Goal: Communication & Community: Answer question/provide support

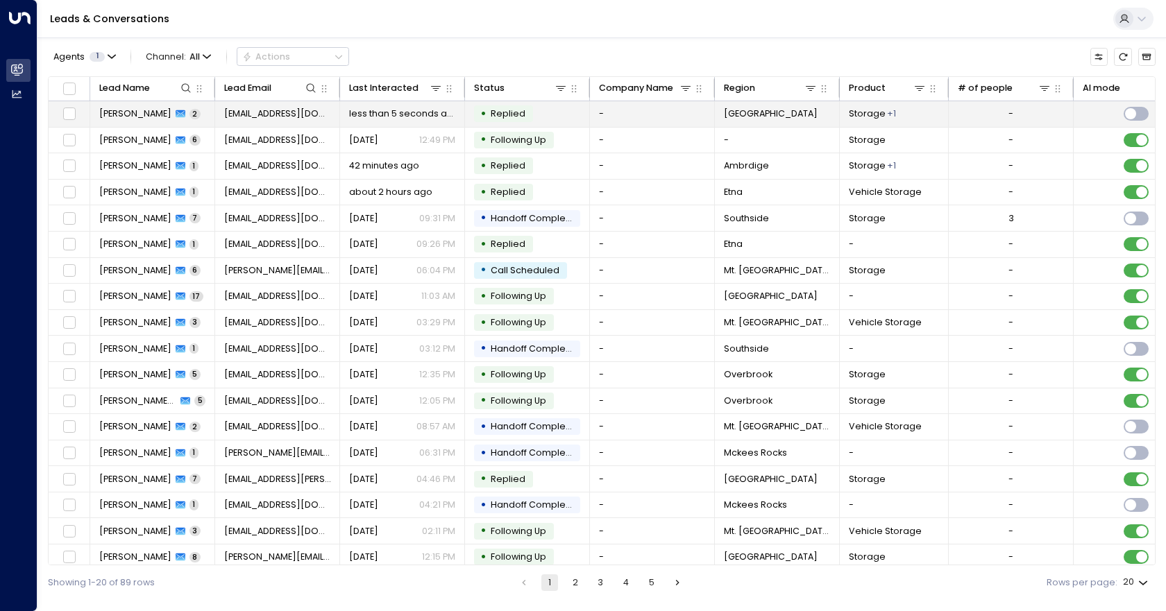
click at [525, 116] on span "Replied" at bounding box center [508, 114] width 44 height 12
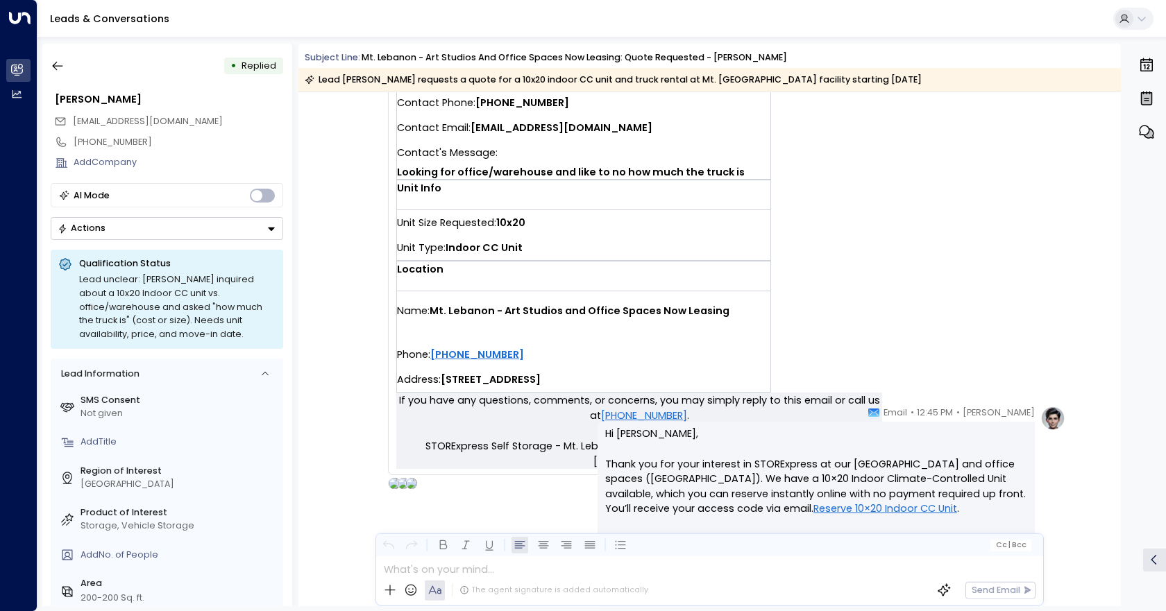
scroll to position [653, 0]
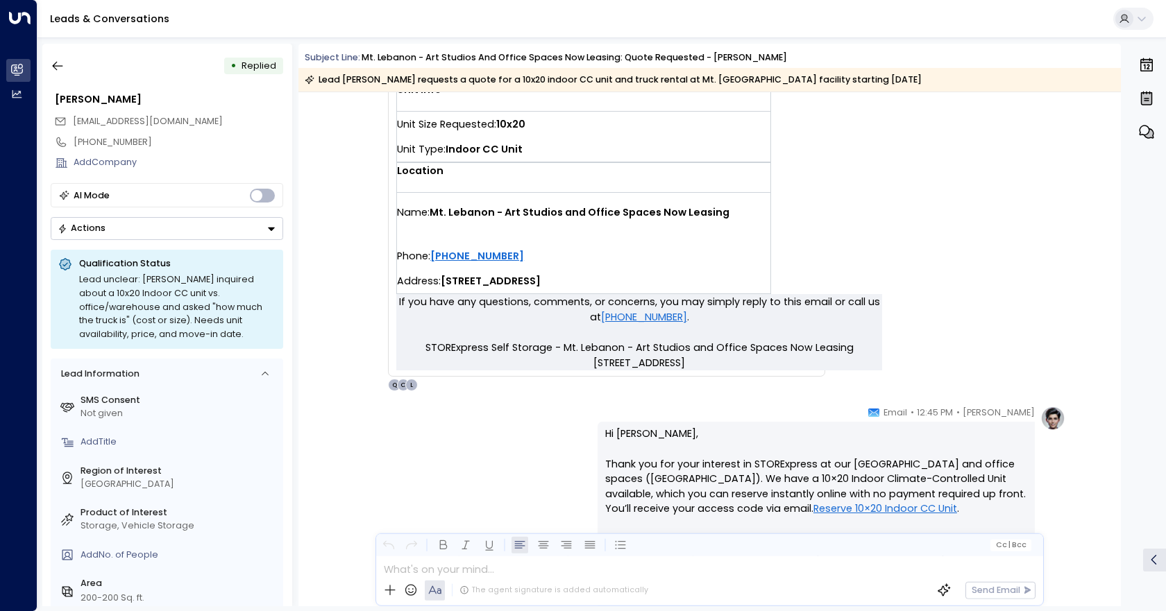
click at [231, 226] on button "Actions" at bounding box center [167, 228] width 232 height 23
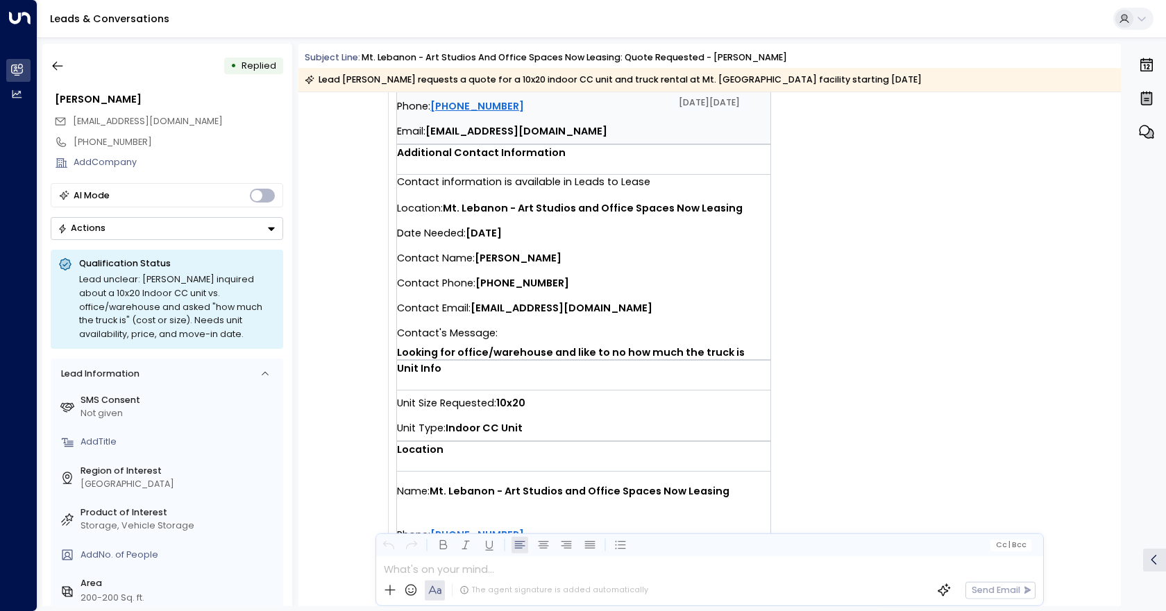
scroll to position [375, 0]
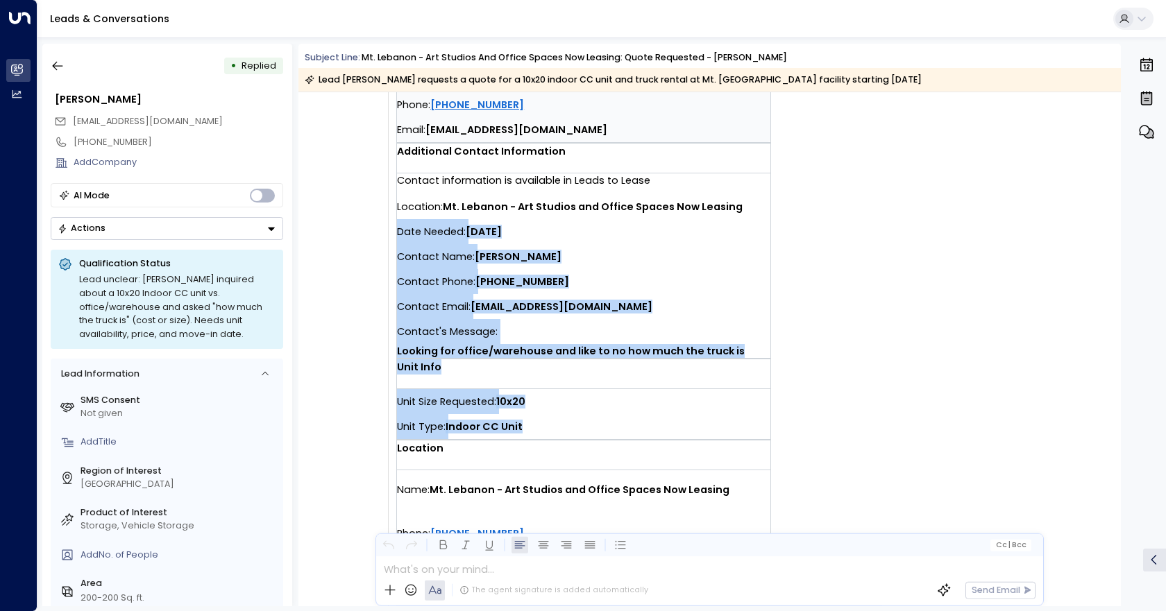
drag, startPoint x: 530, startPoint y: 427, endPoint x: 398, endPoint y: 234, distance: 234.0
click at [398, 234] on td "You have a new quote request at Mt. Lebanon - Art Studios and Office Spaces Now…" at bounding box center [639, 183] width 486 height 776
drag, startPoint x: 402, startPoint y: 236, endPoint x: 453, endPoint y: 243, distance: 51.1
click at [453, 243] on span "Date Needed:" at bounding box center [431, 231] width 69 height 25
drag, startPoint x: 550, startPoint y: 420, endPoint x: 400, endPoint y: 212, distance: 256.5
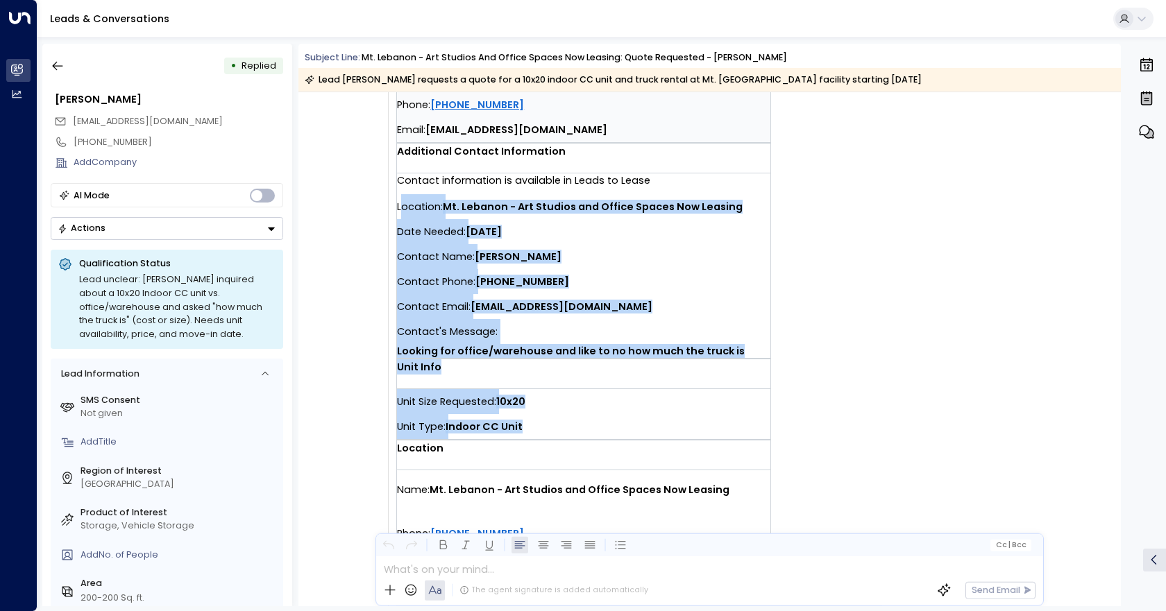
click at [400, 212] on td "You have a new quote request at Mt. Lebanon - Art Studios and Office Spaces Now…" at bounding box center [639, 183] width 486 height 776
copy td "ocation: Mt. Lebanon - Art Studios and Office Spaces Now Leasing Date Needed: […"
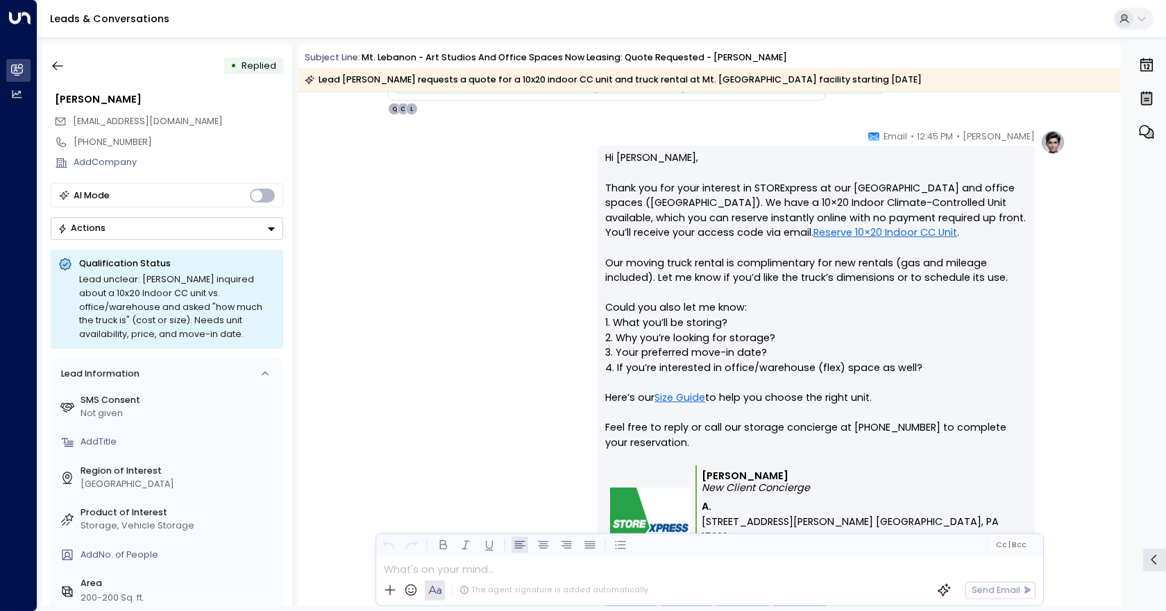
scroll to position [930, 0]
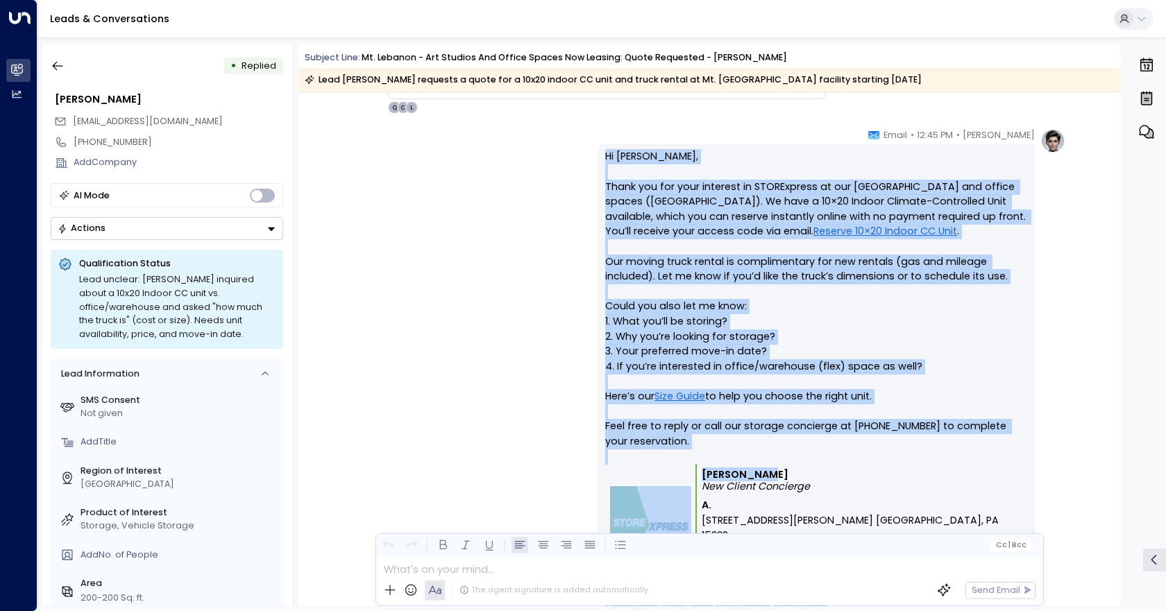
drag, startPoint x: 793, startPoint y: 478, endPoint x: 604, endPoint y: 162, distance: 368.7
click at [605, 162] on div "Hi [PERSON_NAME], Thank you for your interest in STORExpress at our [GEOGRAPHIC…" at bounding box center [816, 383] width 422 height 468
copy div "Hi [PERSON_NAME], Thank you for your interest in STORExpress at our [GEOGRAPHIC…"
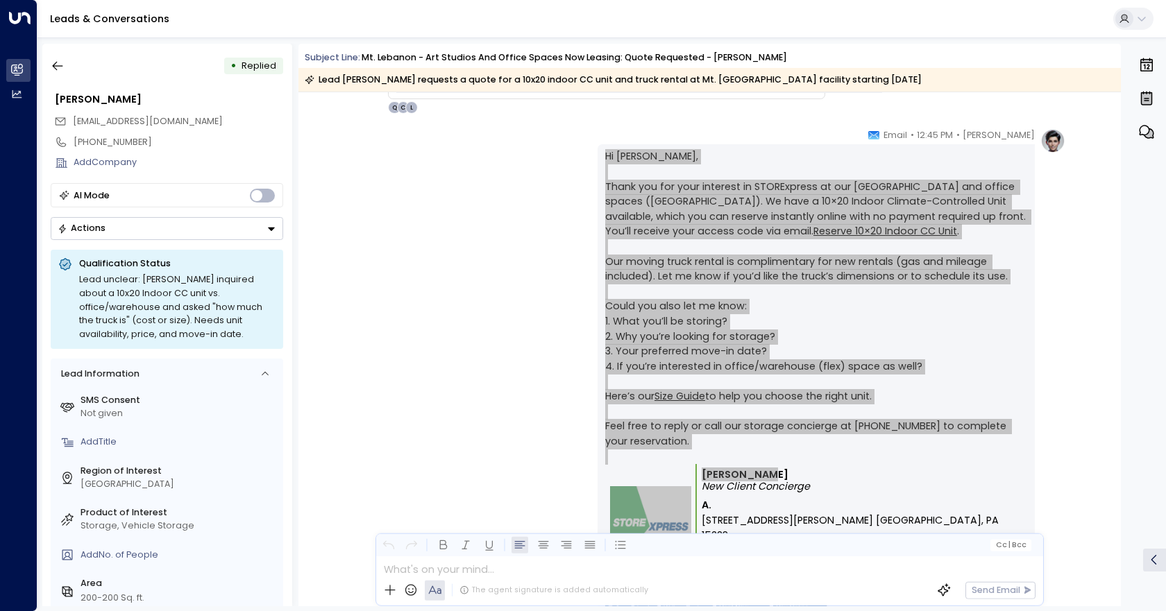
scroll to position [1057, 0]
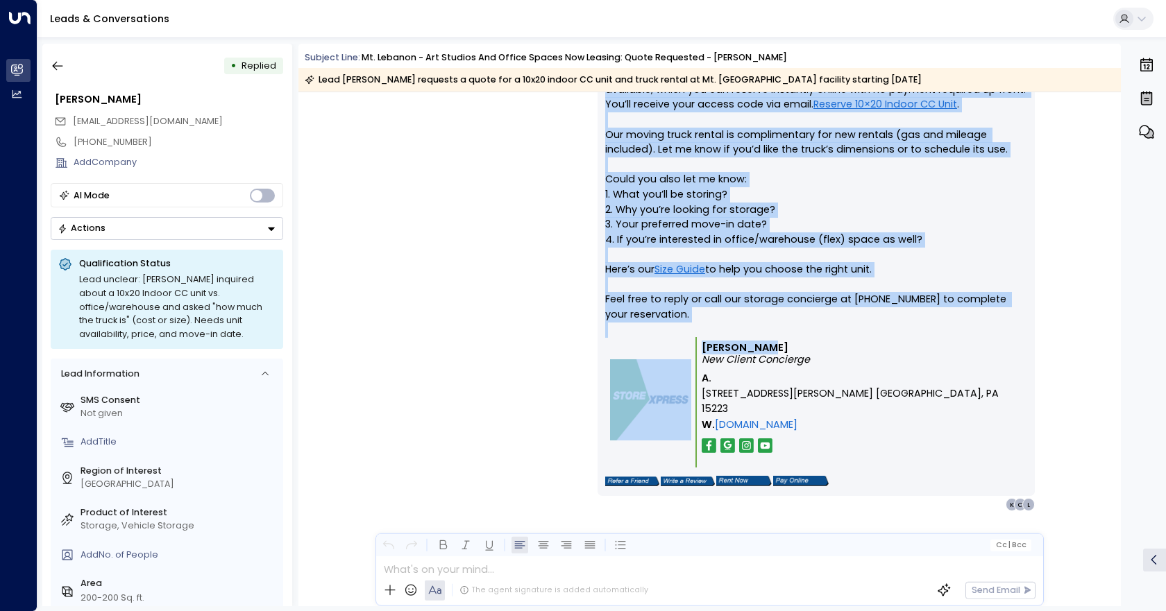
click at [211, 219] on button "Actions" at bounding box center [167, 228] width 232 height 23
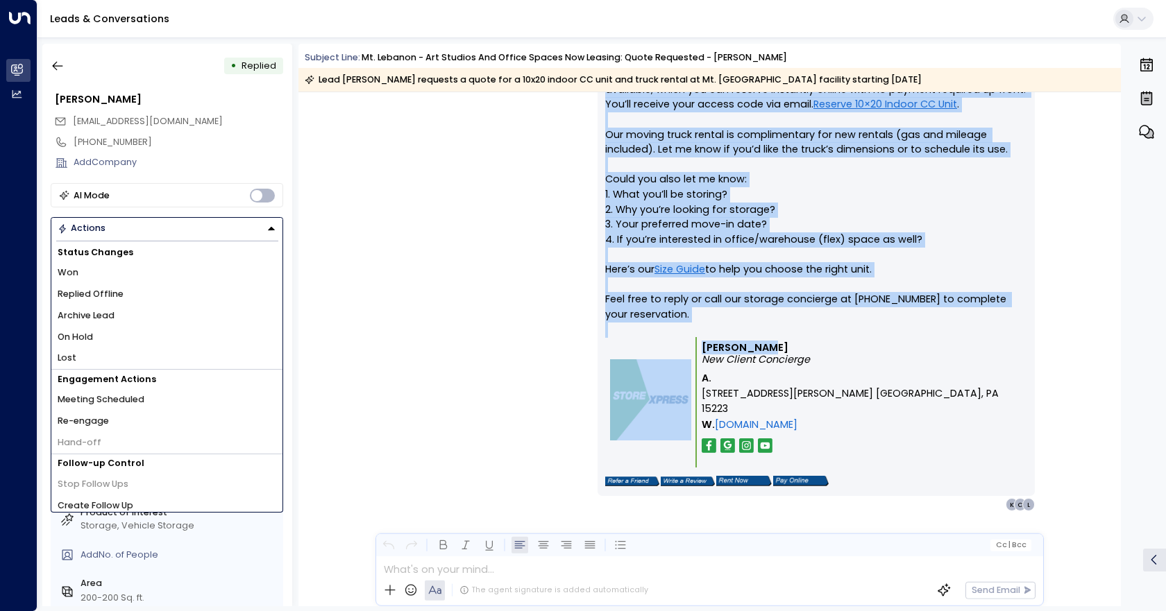
click at [211, 219] on button "Actions" at bounding box center [167, 228] width 232 height 23
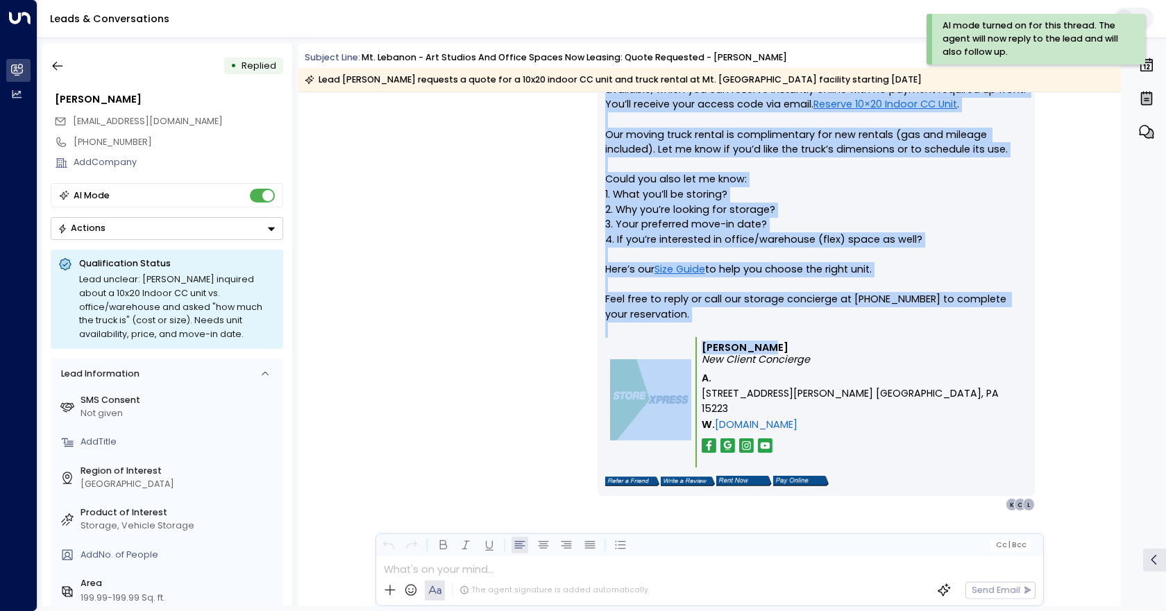
click at [253, 227] on button "Actions" at bounding box center [167, 228] width 232 height 23
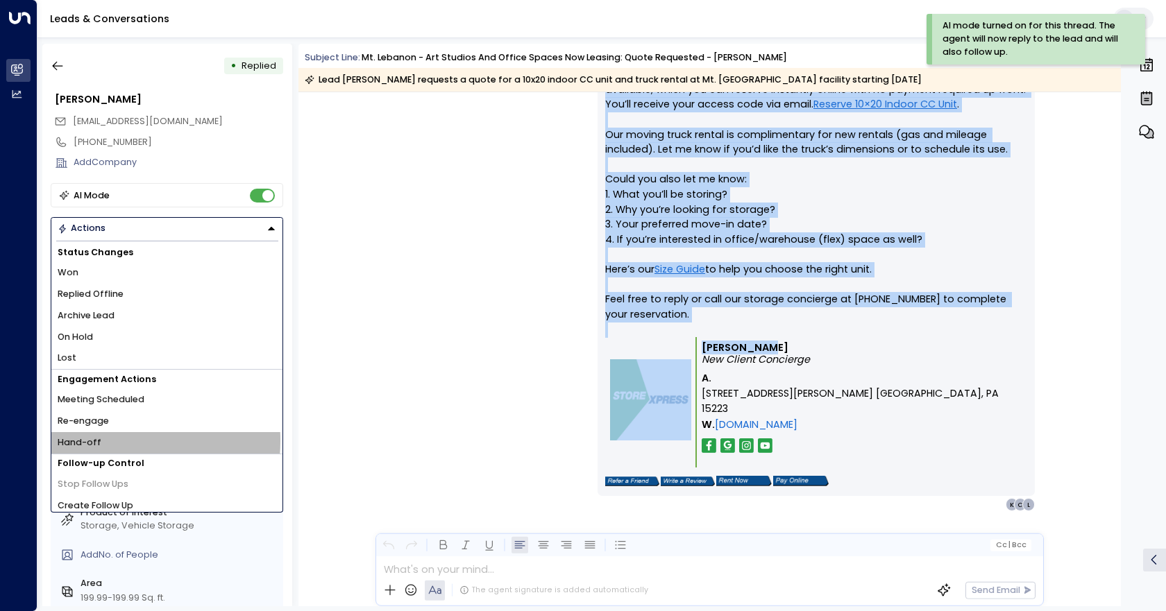
click at [94, 441] on span "Hand-off" at bounding box center [80, 442] width 44 height 13
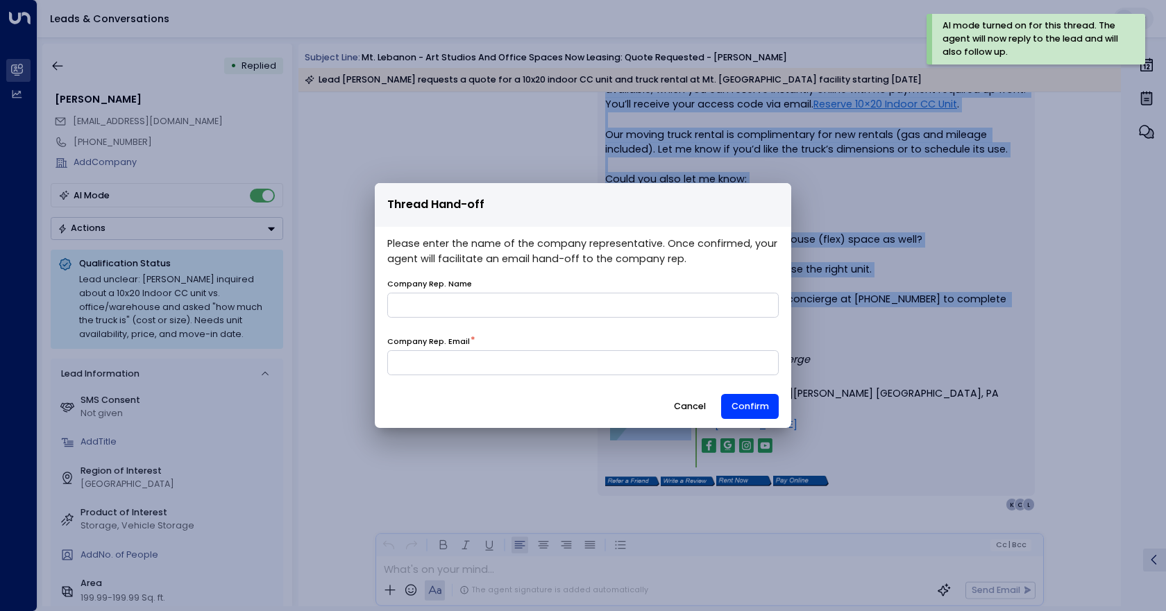
click at [685, 404] on button "Cancel" at bounding box center [689, 406] width 53 height 25
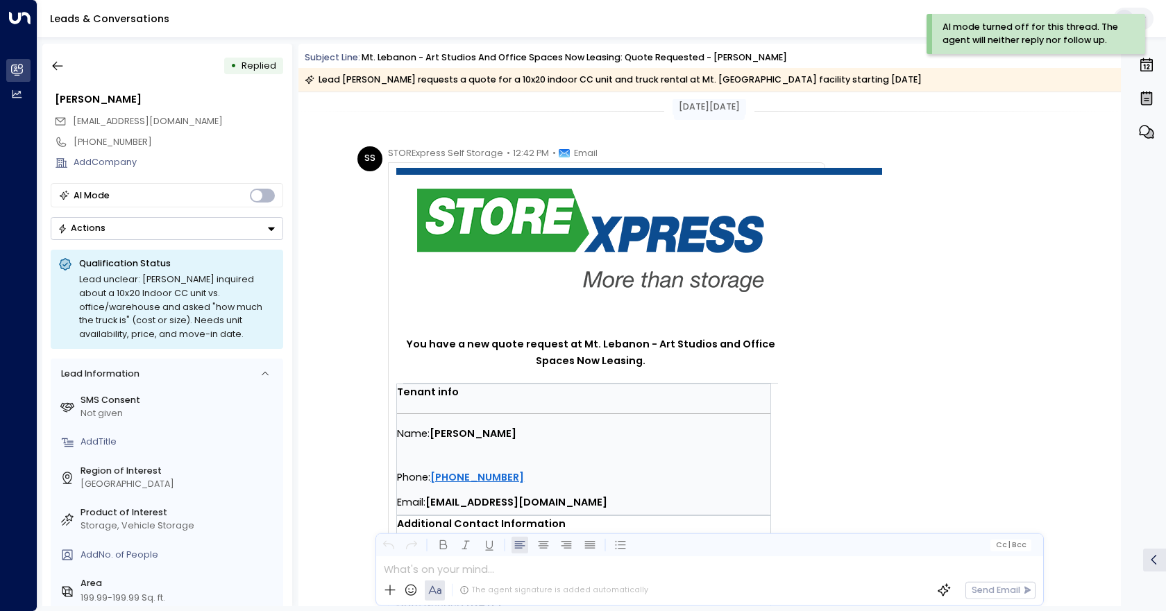
scroll to position [0, 0]
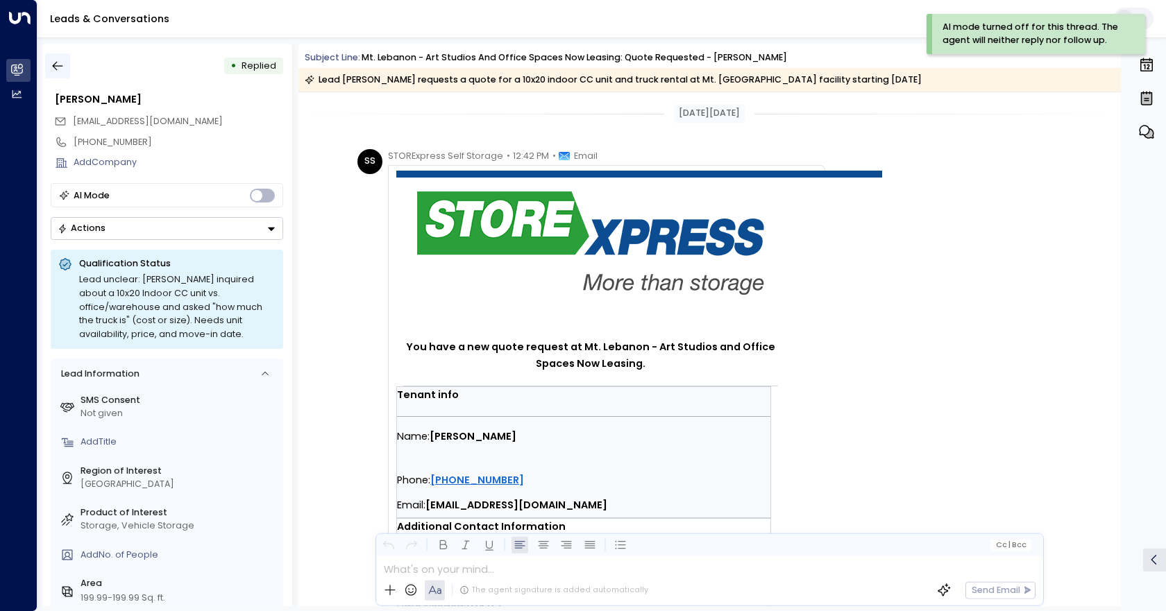
click at [54, 70] on icon "button" at bounding box center [58, 66] width 14 height 14
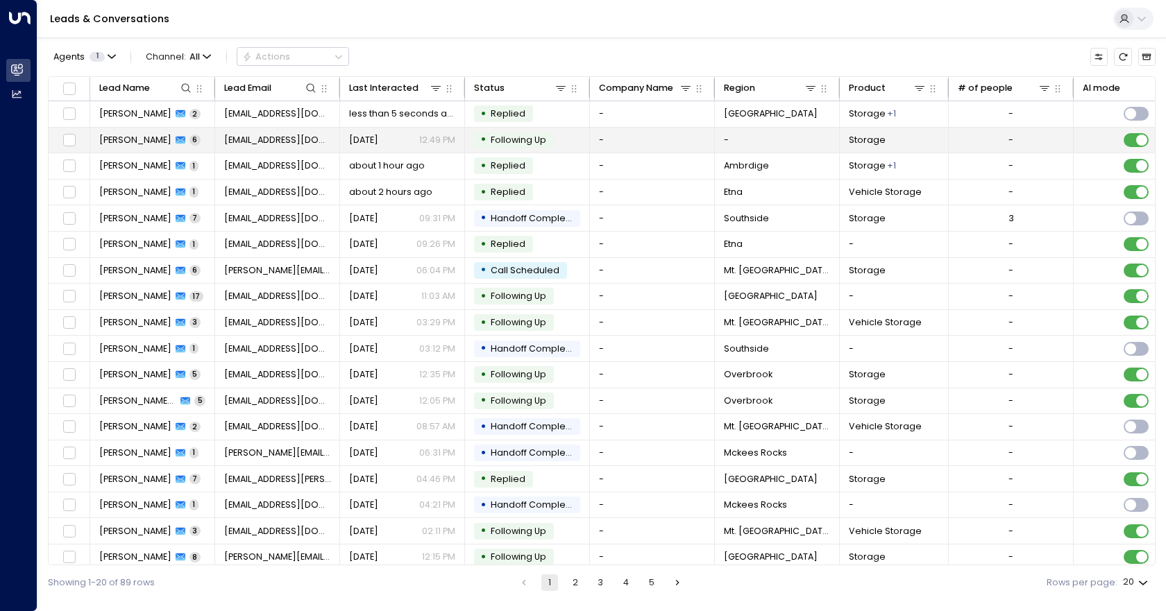
click at [687, 135] on td "-" at bounding box center [652, 141] width 125 height 26
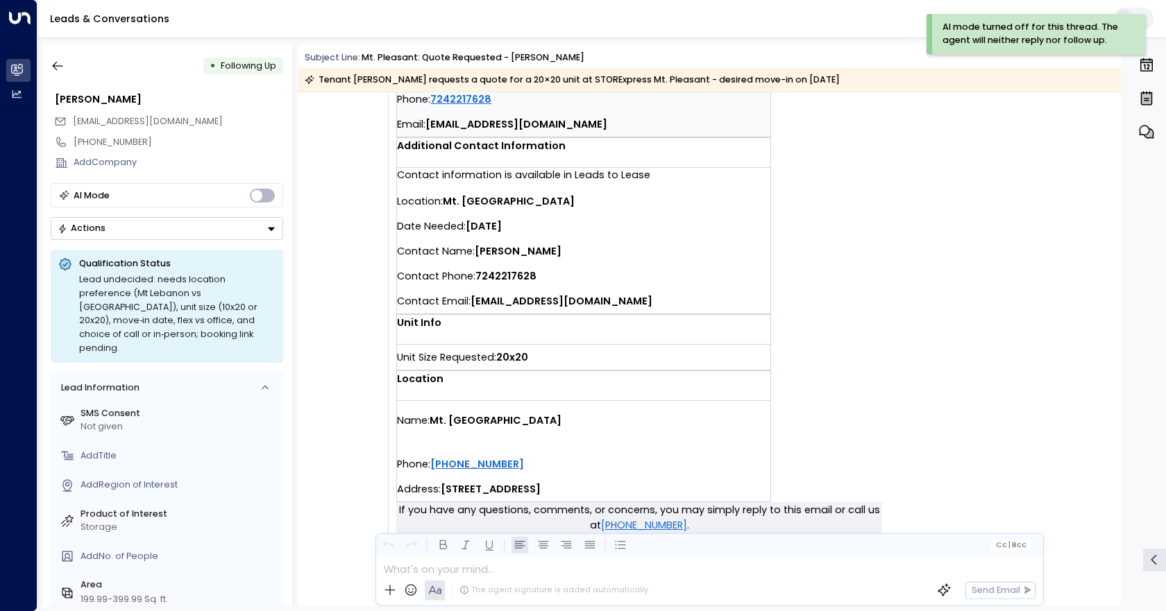
scroll to position [355, 0]
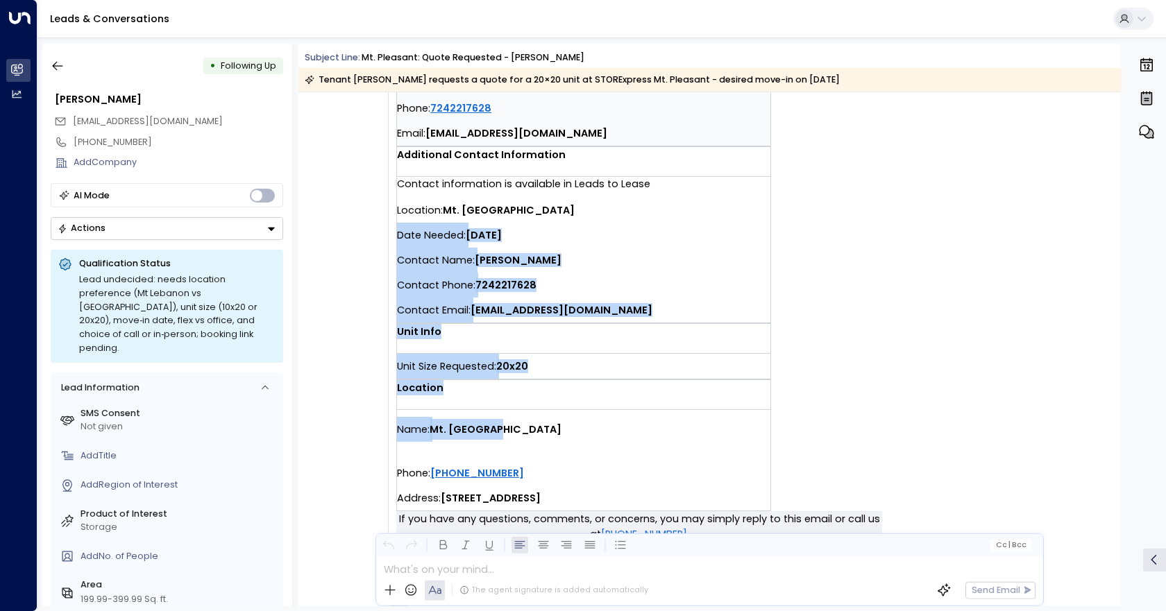
drag, startPoint x: 516, startPoint y: 427, endPoint x: 395, endPoint y: 236, distance: 226.4
click at [396, 236] on td "You have a new quote request at Mt. [GEOGRAPHIC_DATA]. Tenant info Name: [PERSO…" at bounding box center [639, 163] width 486 height 696
copy td "Date Needed: [DATE] Contact Name: [PERSON_NAME] Contact Phone: [PHONE_NUMBER] C…"
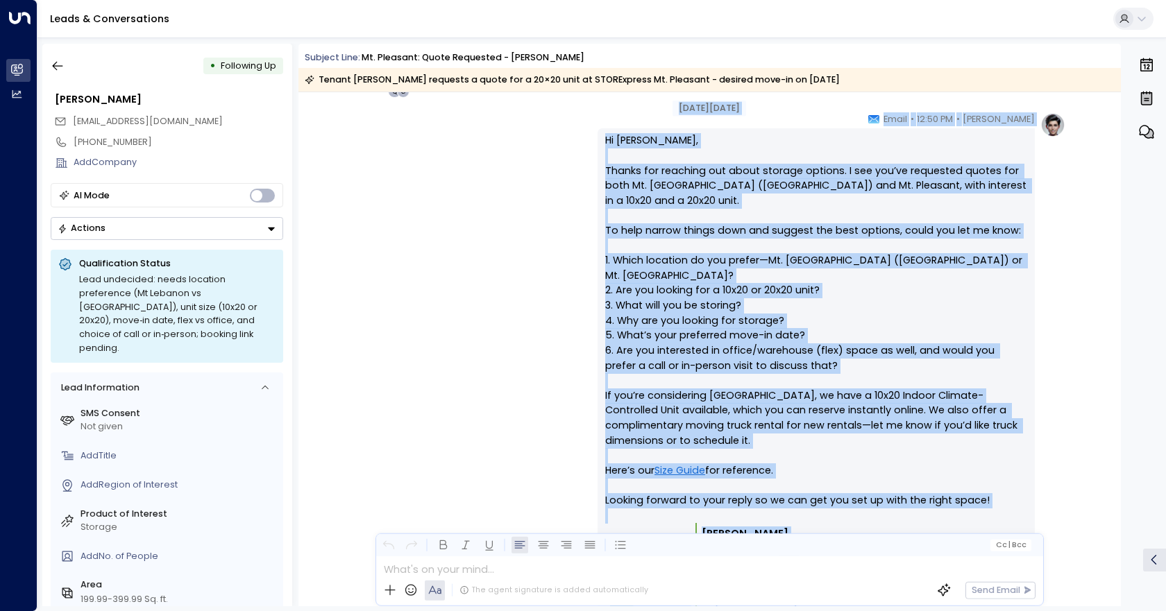
scroll to position [852, 0]
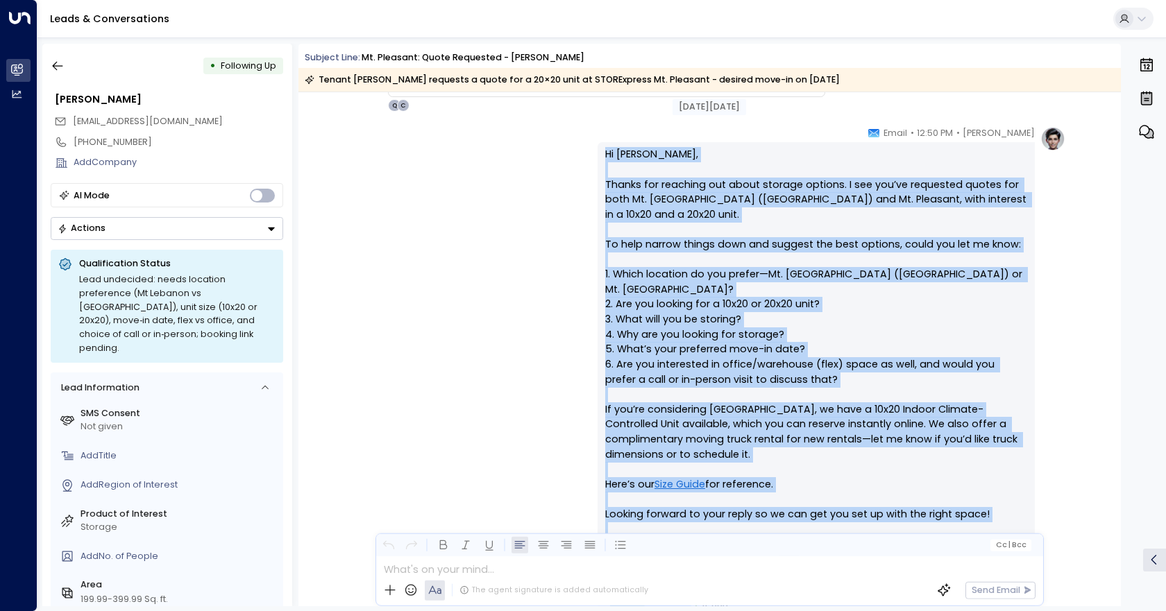
drag, startPoint x: 822, startPoint y: 485, endPoint x: 602, endPoint y: 147, distance: 403.5
click at [602, 144] on div "Hi [PERSON_NAME], Thanks for reaching out about storage options. I see you’ve r…" at bounding box center [815, 419] width 437 height 554
copy div "Lo Ipsumdolo, Sitame con adipisci eli seddo eiusmod tempori. U lab etd’ma aliqu…"
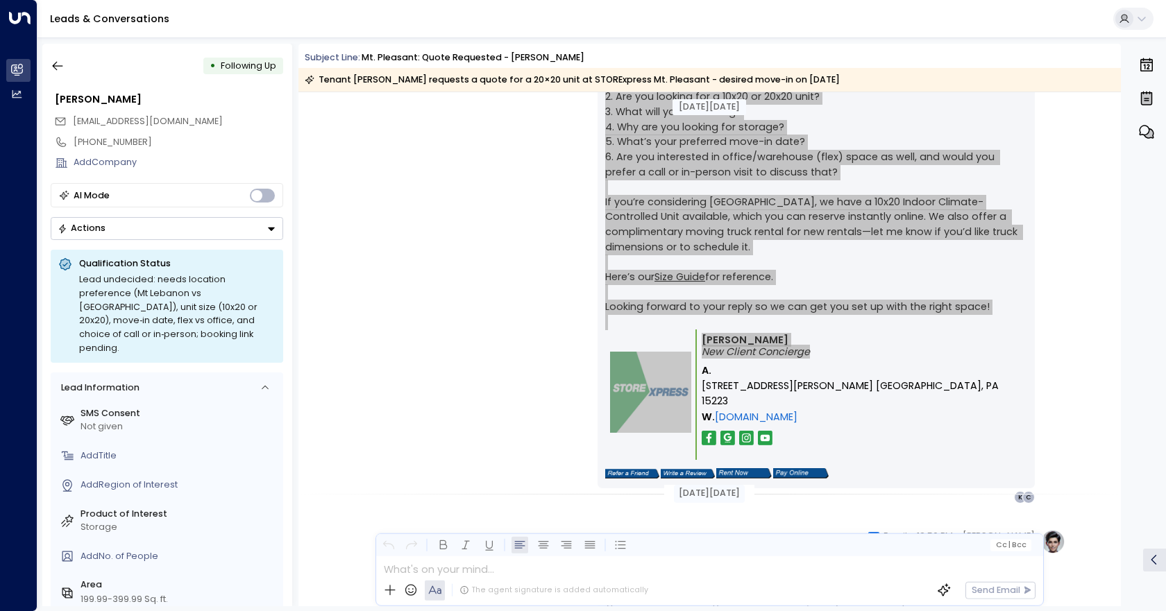
scroll to position [1268, 0]
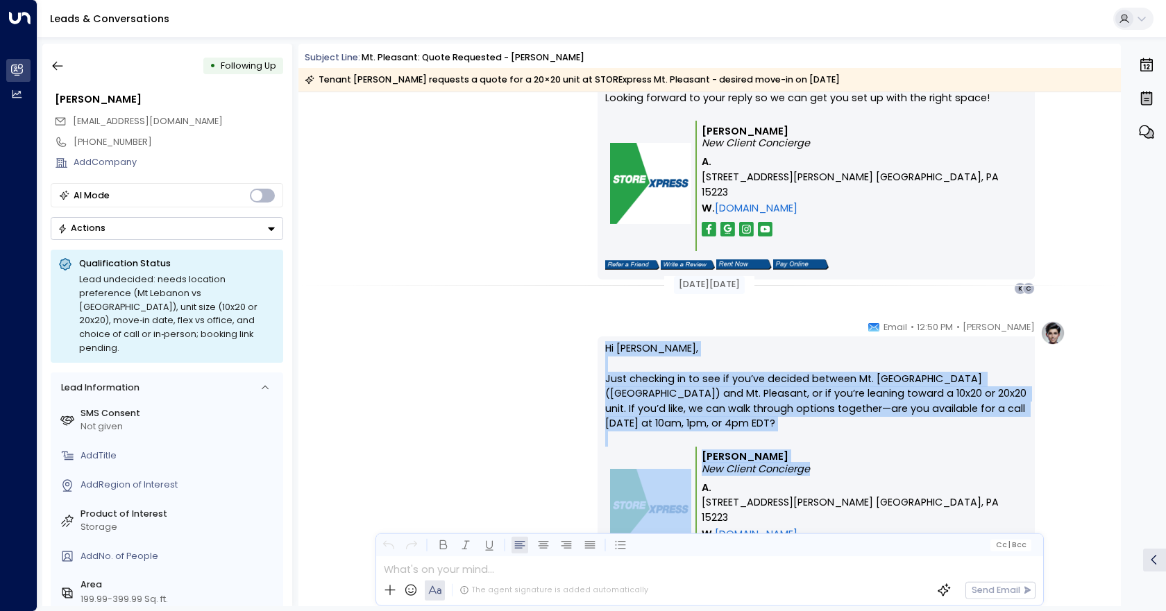
drag, startPoint x: 910, startPoint y: 486, endPoint x: 604, endPoint y: 353, distance: 334.4
click at [605, 353] on div "Hi [PERSON_NAME], Just checking in to see if you’ve decided between Mt. [GEOGRA…" at bounding box center [816, 470] width 422 height 259
copy div "Hi [PERSON_NAME], Just checking in to see if you’ve decided between Mt. [GEOGRA…"
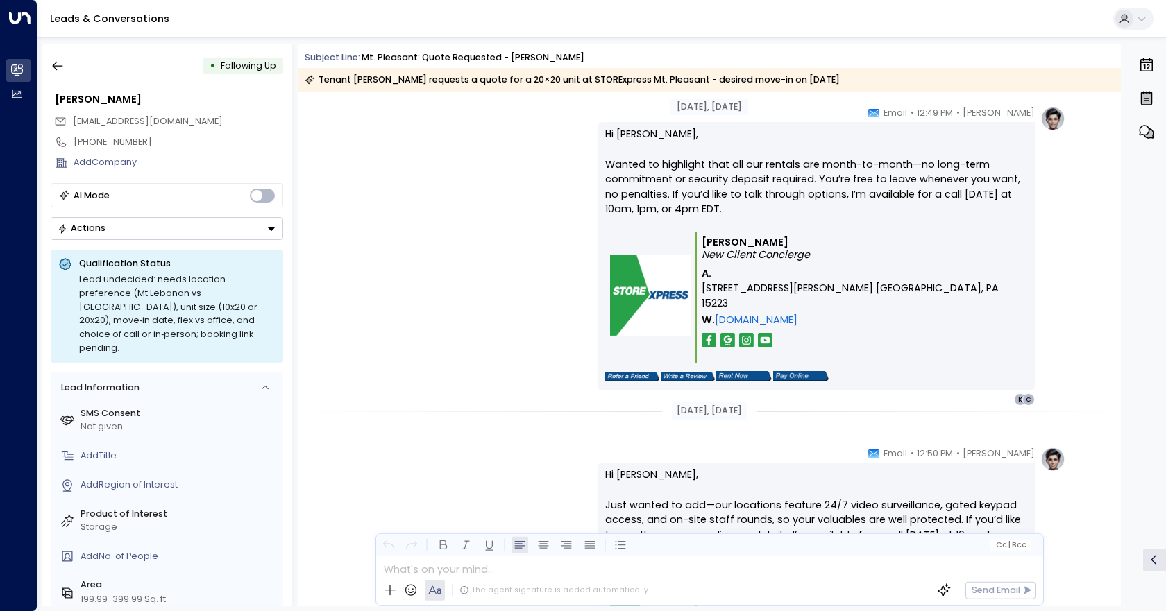
scroll to position [1754, 0]
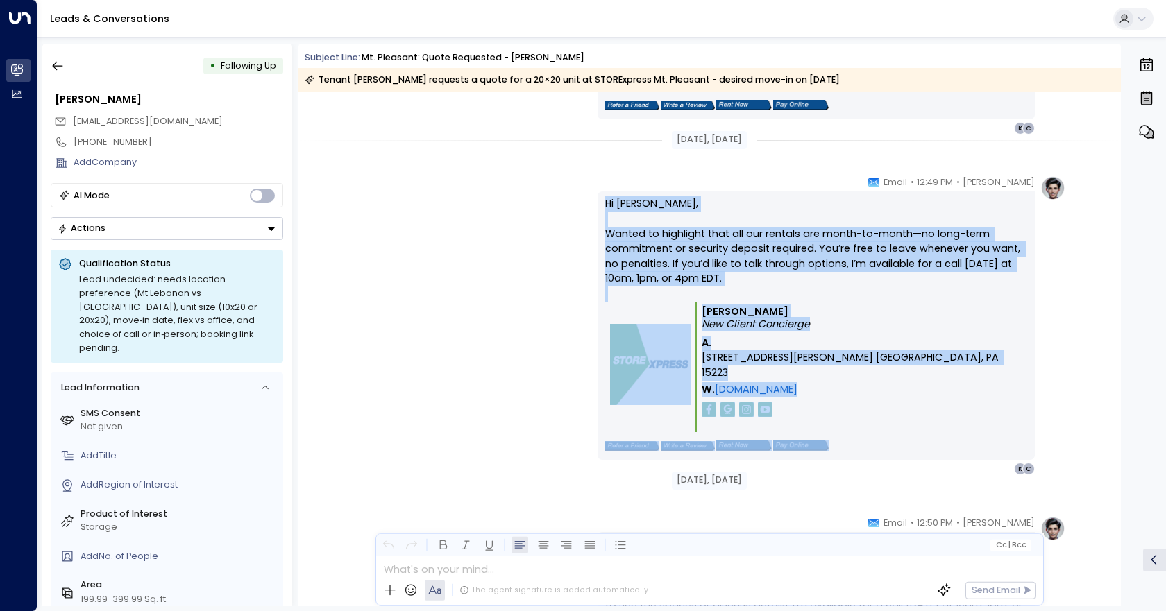
drag, startPoint x: 898, startPoint y: 418, endPoint x: 552, endPoint y: 202, distance: 408.0
click at [551, 202] on div "[PERSON_NAME] • 12:49 PM • Email Hi [PERSON_NAME], Wanted to highlight that all…" at bounding box center [709, 326] width 712 height 300
copy div "Hi [PERSON_NAME], Wanted to highlight that all our rentals are month-to-month—n…"
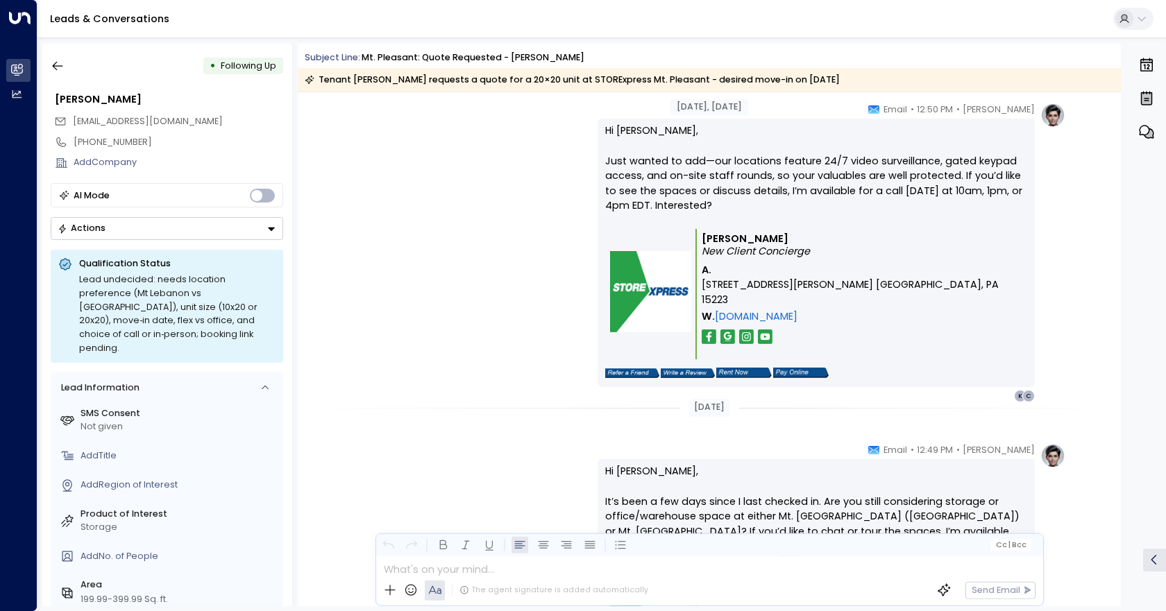
scroll to position [2170, 0]
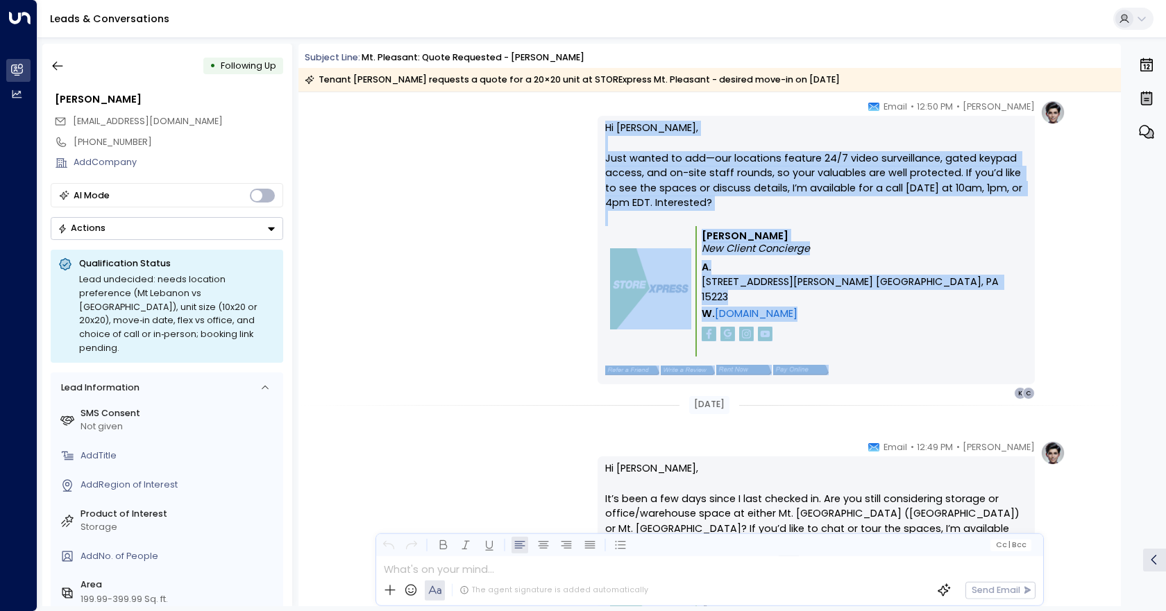
drag, startPoint x: 854, startPoint y: 336, endPoint x: 591, endPoint y: 149, distance: 322.5
click at [582, 128] on div "[PERSON_NAME] • 12:50 PM • Email Hi [PERSON_NAME], Just wanted to add—our locat…" at bounding box center [709, 250] width 712 height 300
copy div "Hi [PERSON_NAME], Just wanted to add—our locations feature 24/7 video surveilla…"
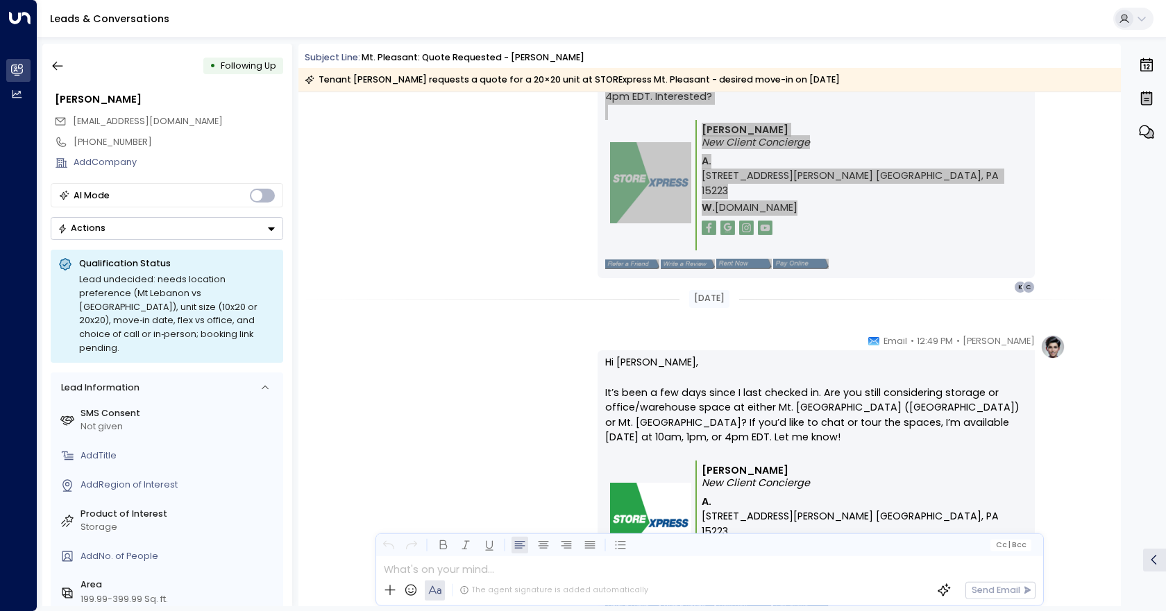
scroll to position [2399, 0]
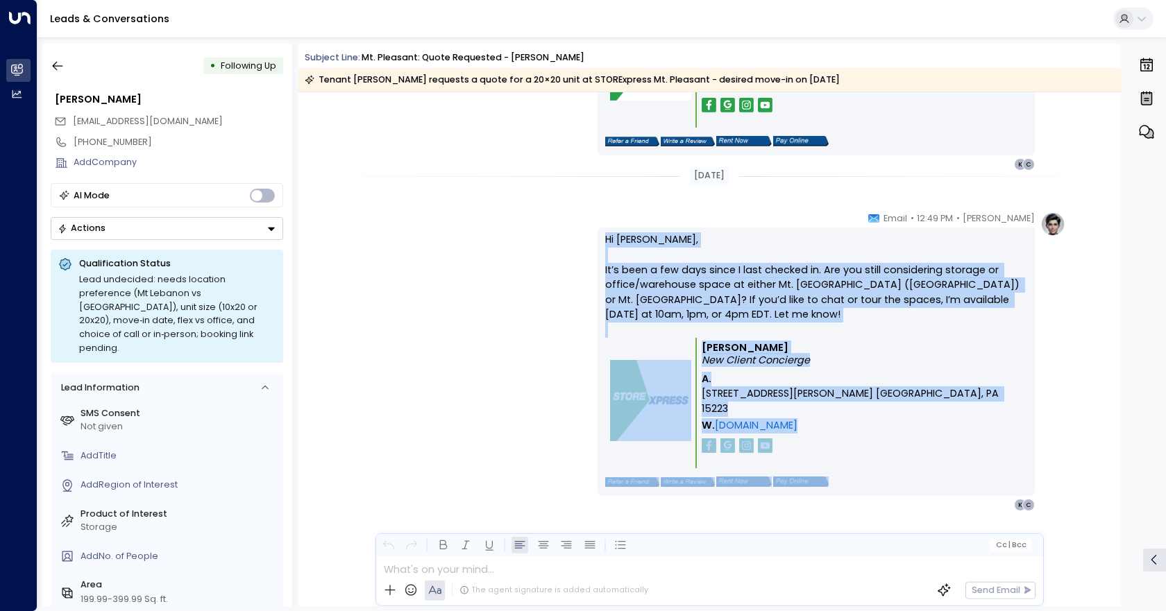
drag, startPoint x: 870, startPoint y: 445, endPoint x: 582, endPoint y: 211, distance: 371.4
click at [582, 212] on div "[PERSON_NAME] • 12:49 PM • Email Hi [PERSON_NAME], It’s been a few days since I…" at bounding box center [709, 362] width 712 height 300
copy div "Hi [PERSON_NAME], It’s been a few days since I last checked in. Are you still c…"
click at [62, 69] on icon "button" at bounding box center [58, 66] width 14 height 14
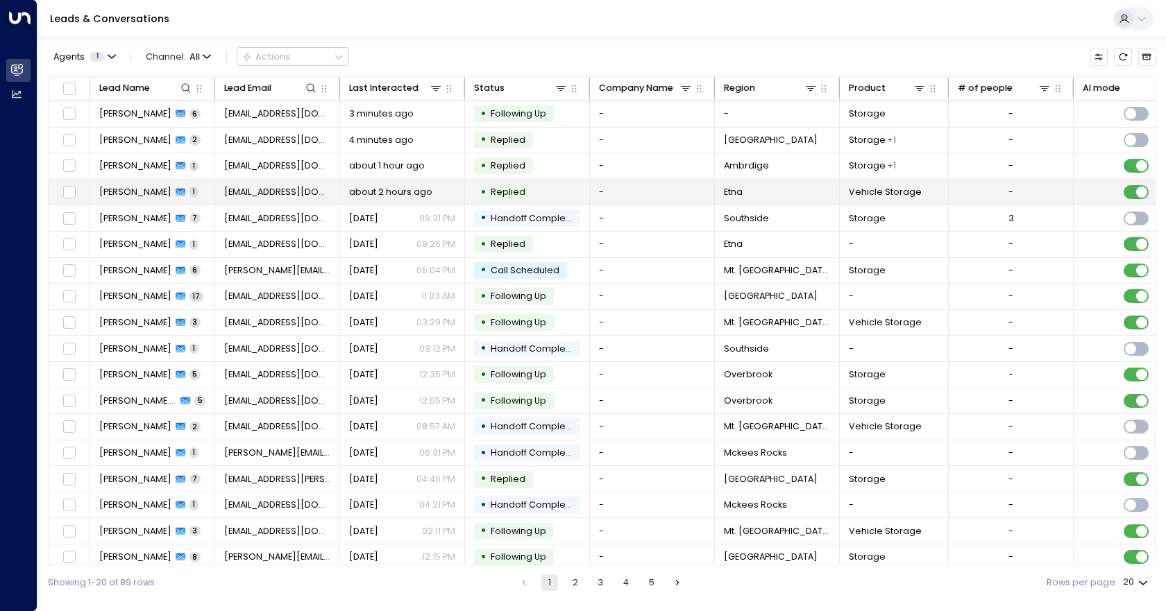
click at [636, 194] on td "-" at bounding box center [652, 193] width 125 height 26
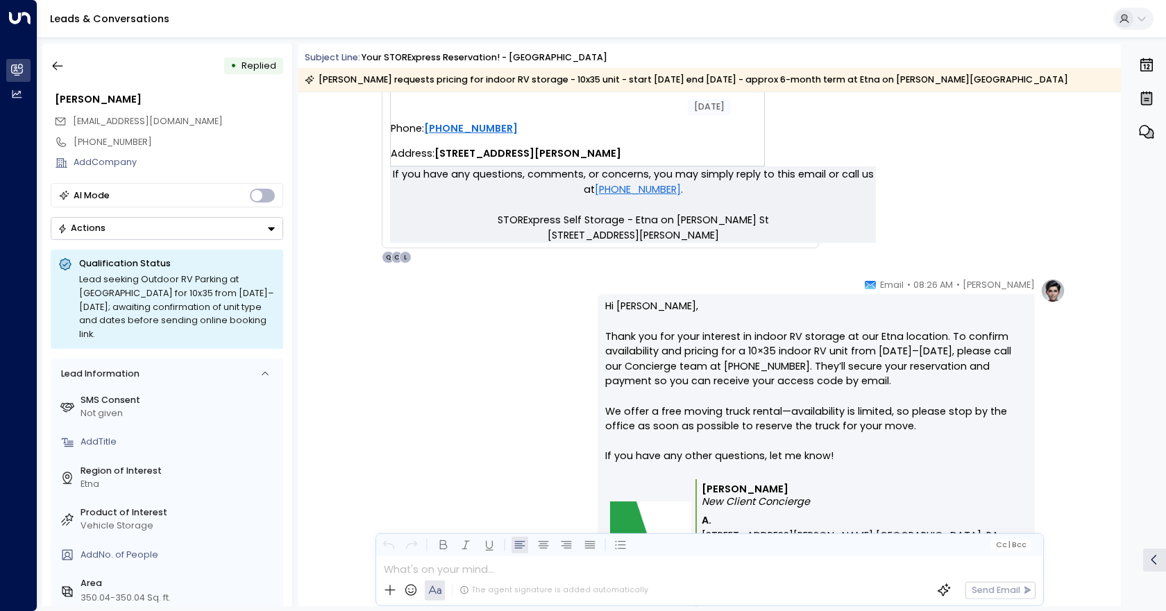
scroll to position [781, 0]
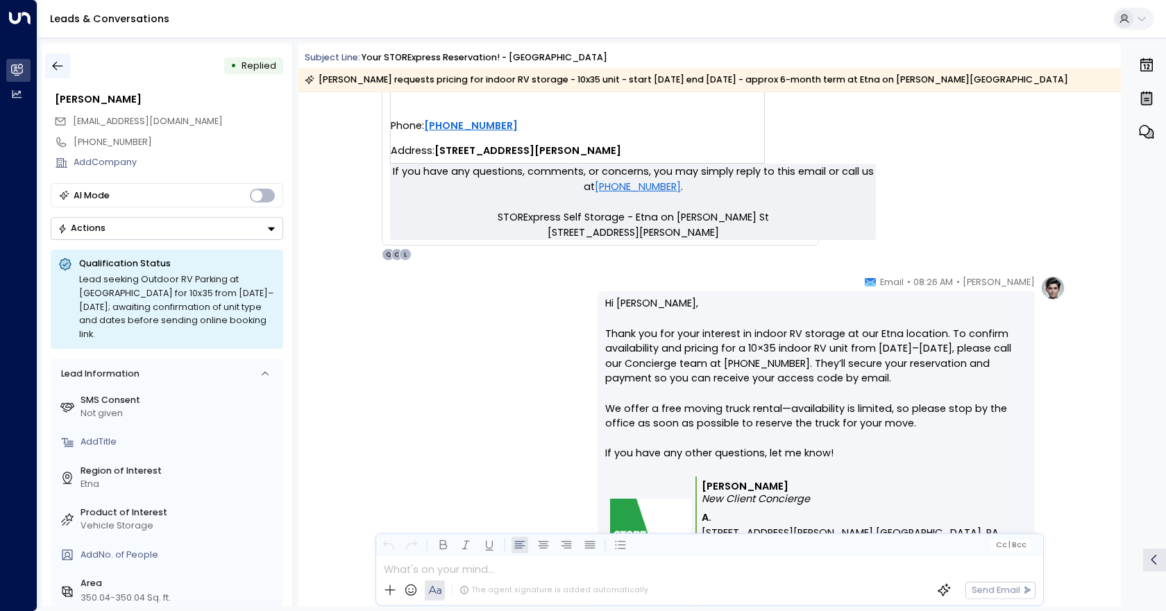
click at [62, 66] on icon "button" at bounding box center [58, 66] width 10 height 9
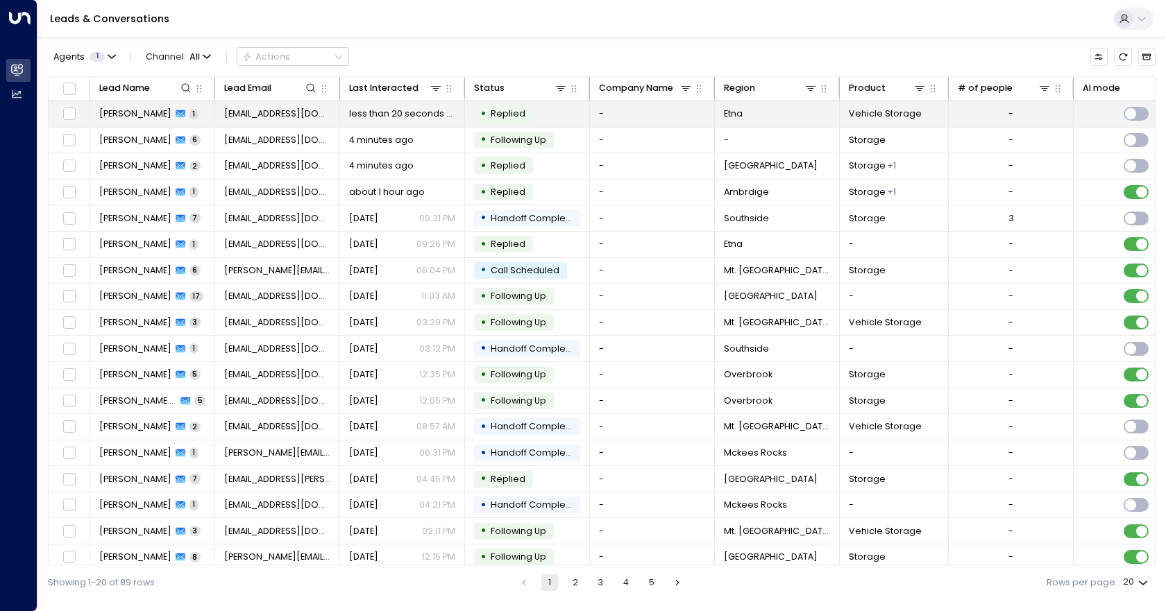
click at [606, 112] on td "-" at bounding box center [652, 114] width 125 height 26
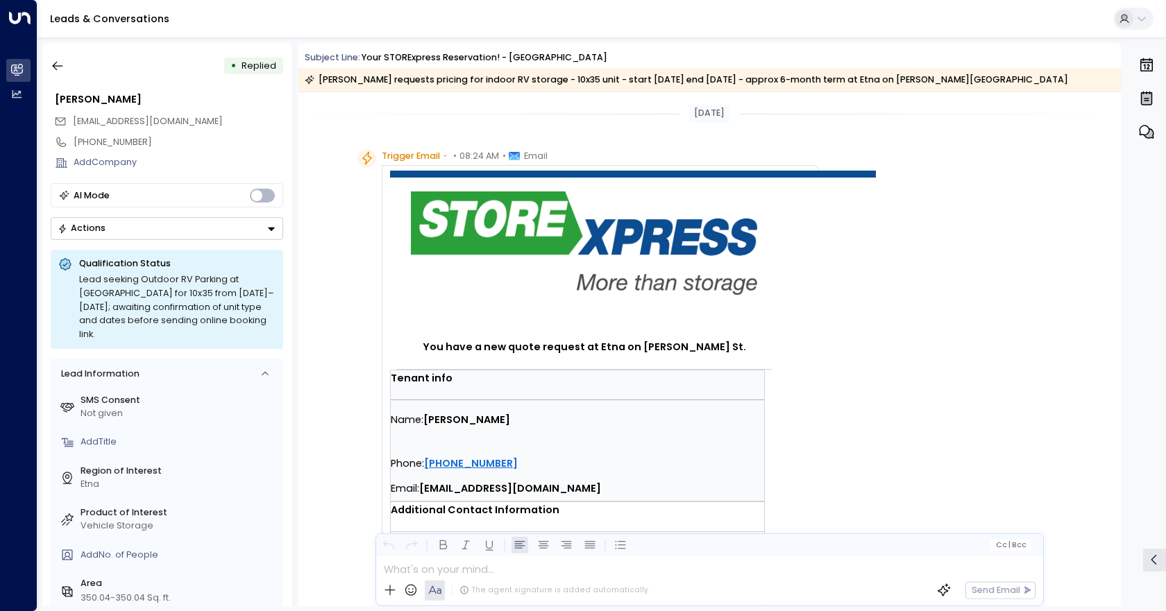
scroll to position [554, 0]
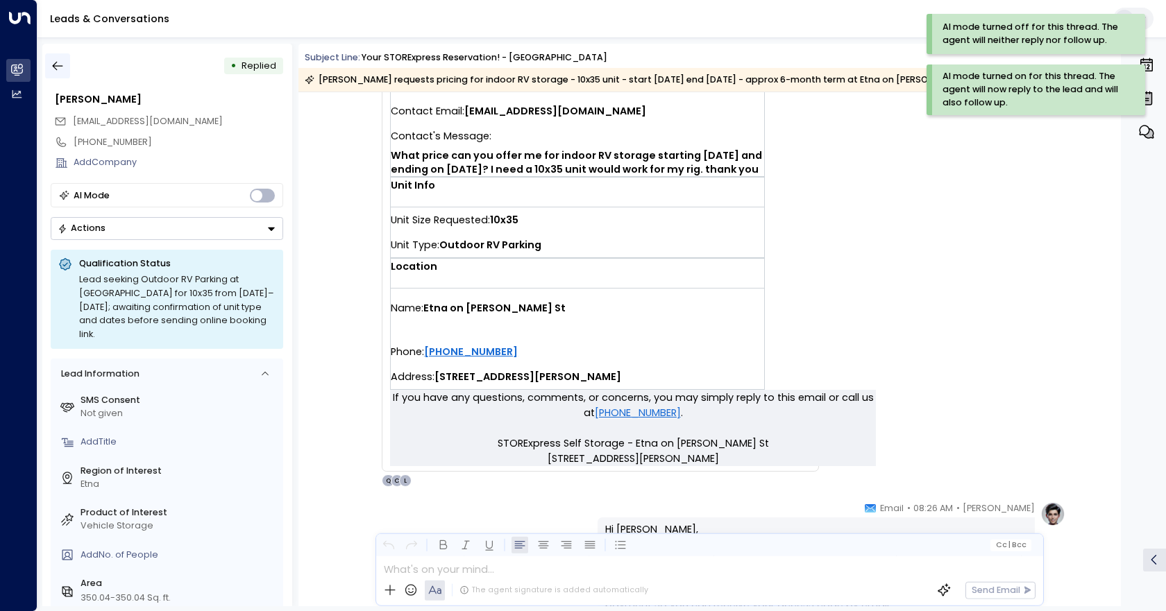
click at [60, 62] on icon "button" at bounding box center [58, 66] width 14 height 14
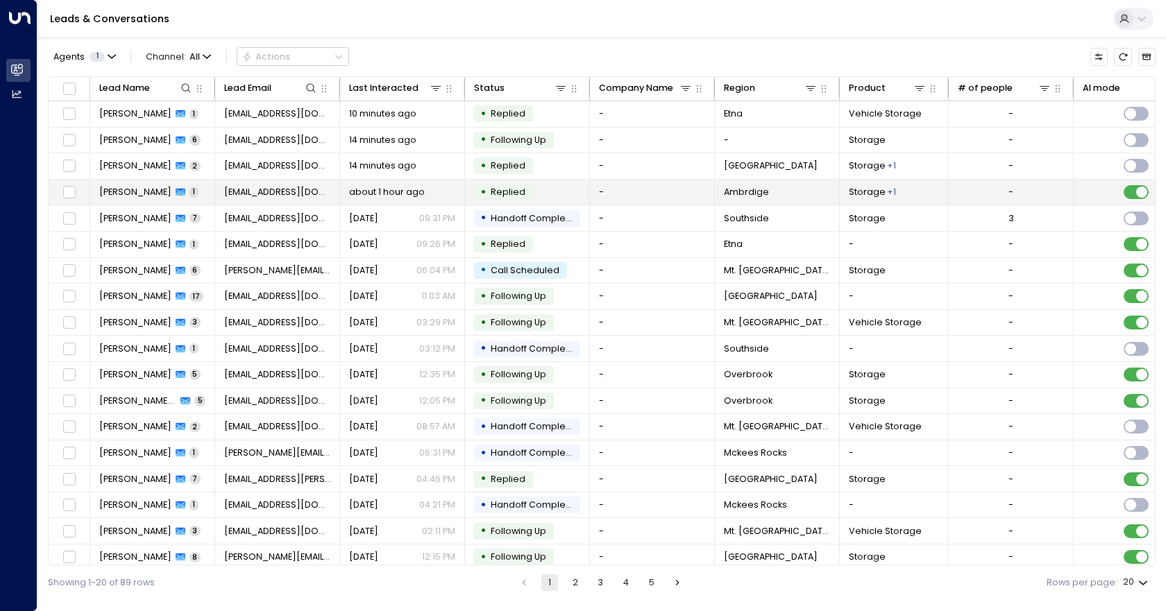
click at [1048, 194] on td "-" at bounding box center [1010, 193] width 125 height 26
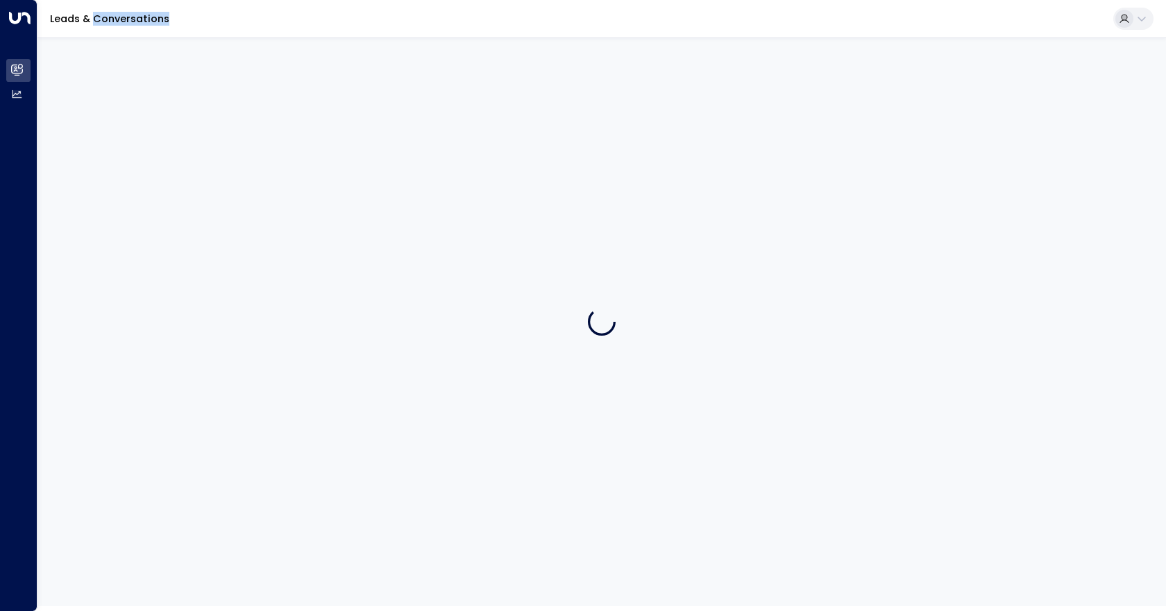
click at [1048, 194] on div at bounding box center [601, 321] width 1128 height 569
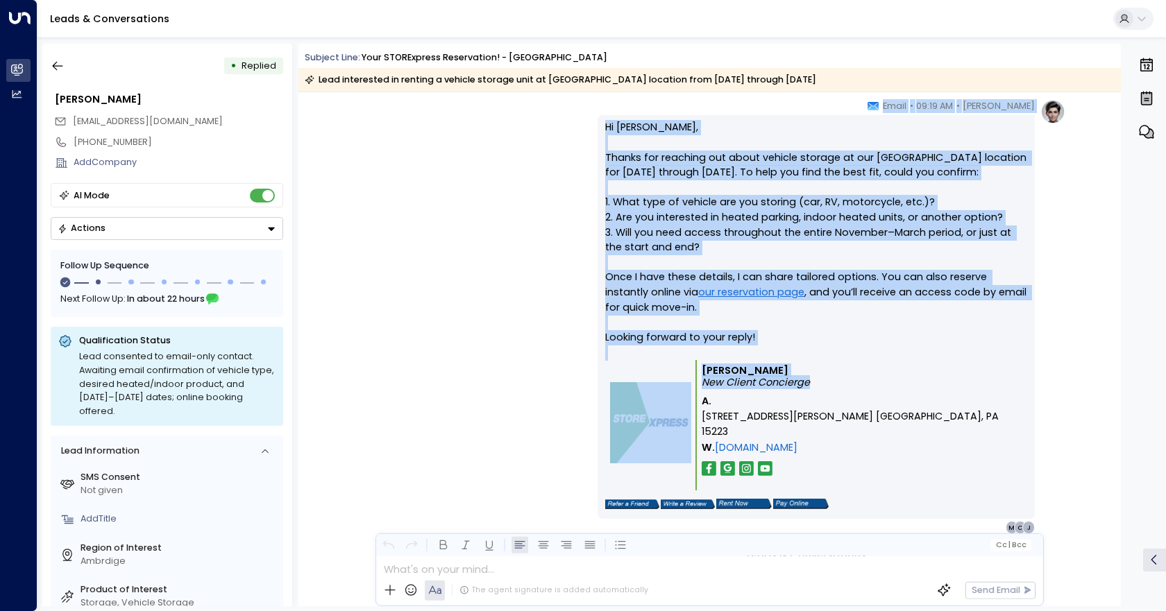
scroll to position [782, 0]
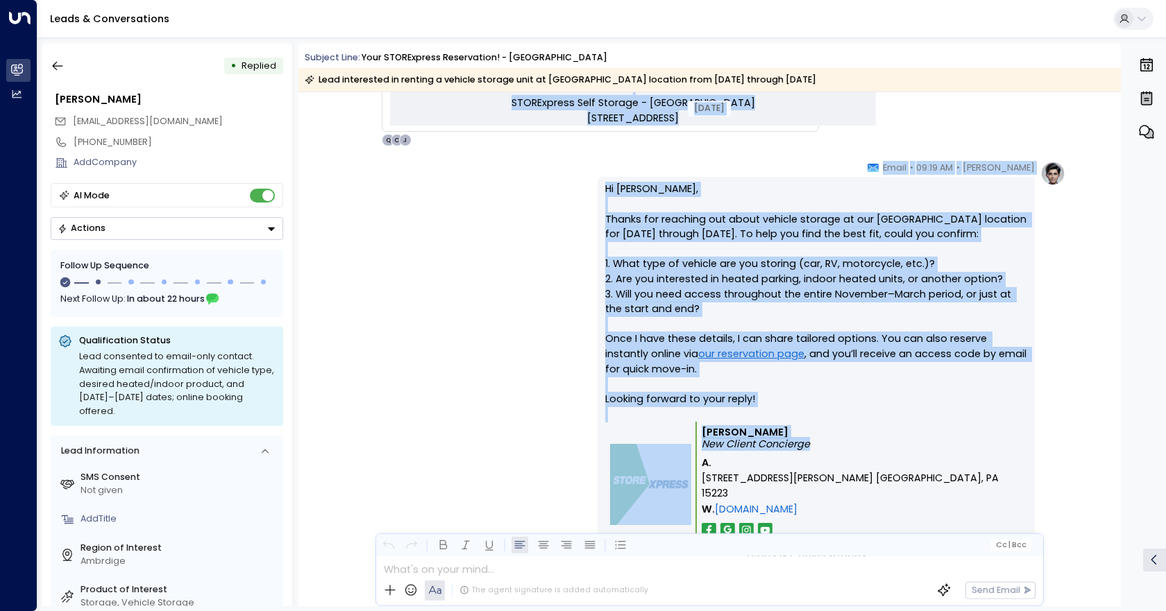
drag, startPoint x: 906, startPoint y: 382, endPoint x: 543, endPoint y: 97, distance: 461.5
click at [543, 97] on div "[DATE] [DATE] Trigger Email • • 09:17 AM • Email You have a new contact form su…" at bounding box center [709, 0] width 822 height 1381
click at [985, 372] on p "Hi [PERSON_NAME], Thanks for reaching out about vehicle storage at our [GEOGRAP…" at bounding box center [816, 302] width 422 height 240
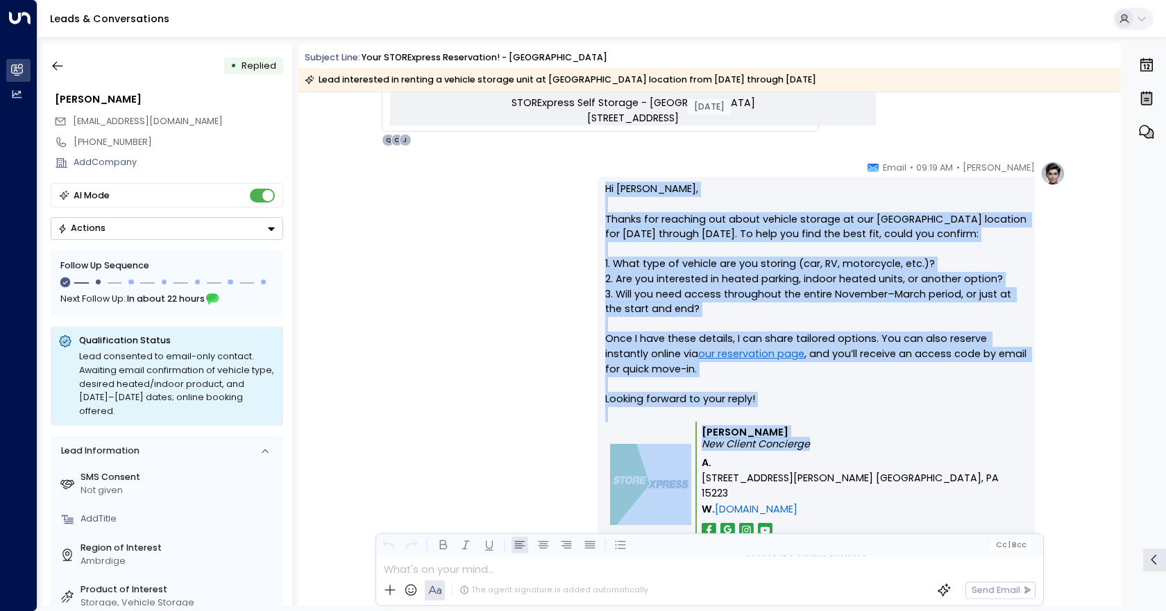
drag, startPoint x: 924, startPoint y: 461, endPoint x: 598, endPoint y: 189, distance: 424.6
click at [598, 189] on div "Hi [PERSON_NAME], Thanks for reaching out about vehicle storage at our [GEOGRAP…" at bounding box center [815, 379] width 437 height 404
copy div "Hi [PERSON_NAME], Thanks for reaching out about vehicle storage at our [GEOGRAP…"
click at [65, 63] on icon "button" at bounding box center [58, 66] width 14 height 14
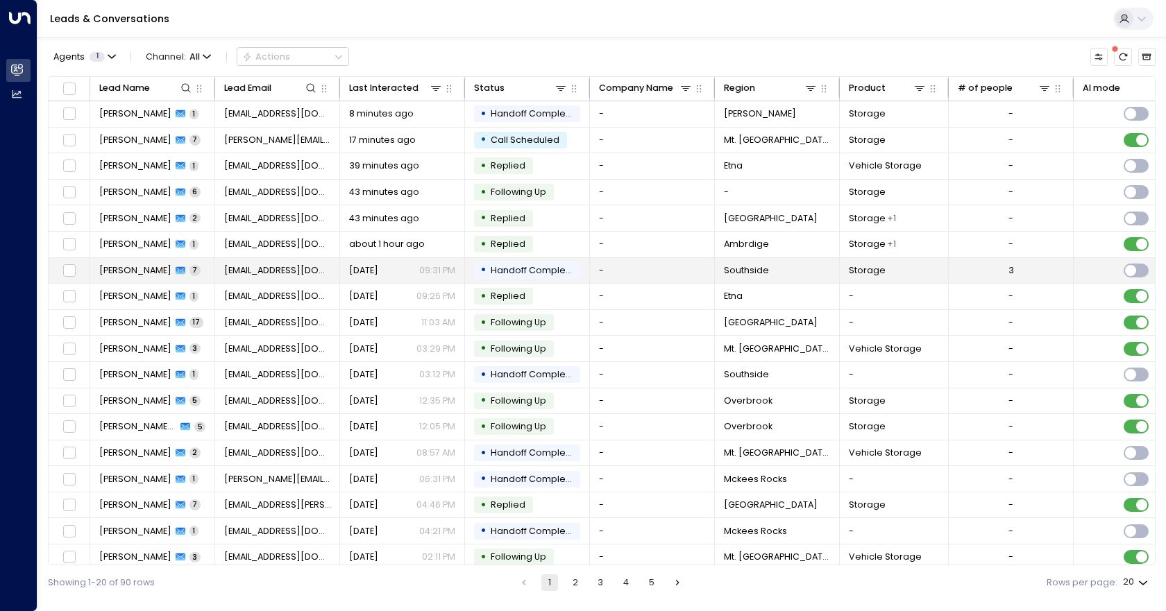
click at [765, 274] on span "Southside" at bounding box center [746, 270] width 45 height 12
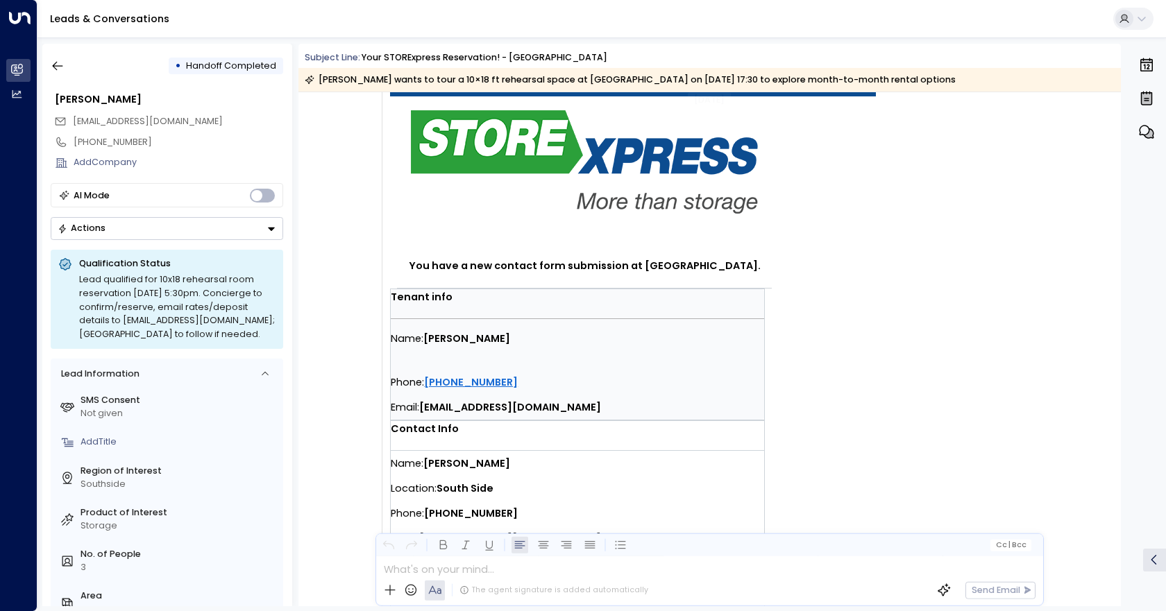
scroll to position [208, 0]
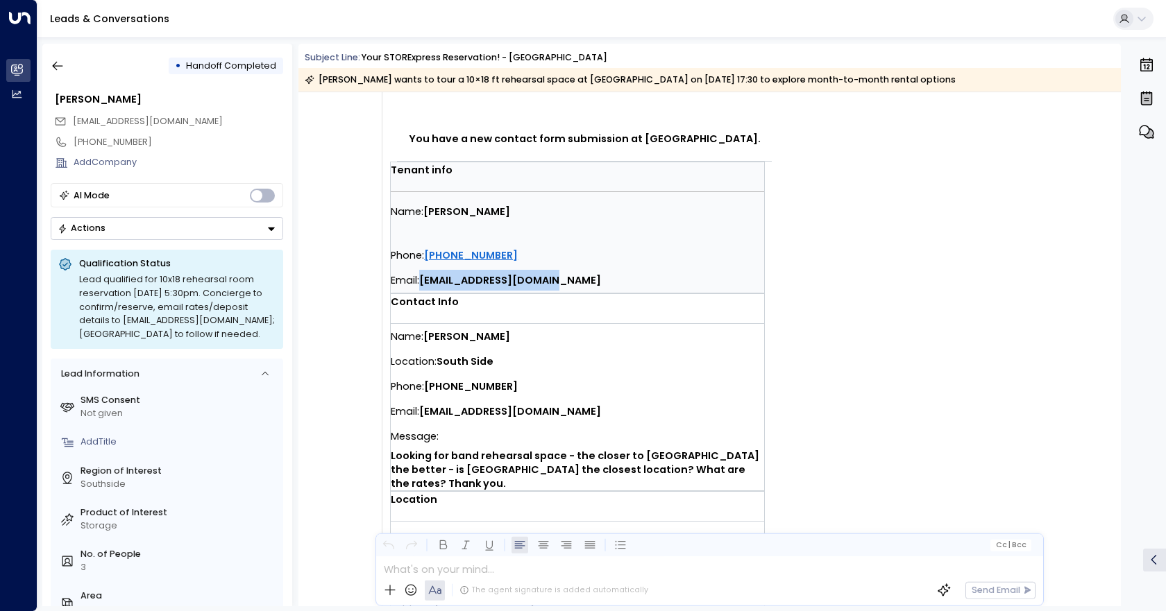
drag, startPoint x: 615, startPoint y: 277, endPoint x: 420, endPoint y: 285, distance: 195.1
click at [420, 285] on div "Email: [EMAIL_ADDRESS][DOMAIN_NAME]" at bounding box center [577, 280] width 373 height 25
copy strong "[EMAIL_ADDRESS][DOMAIN_NAME]"
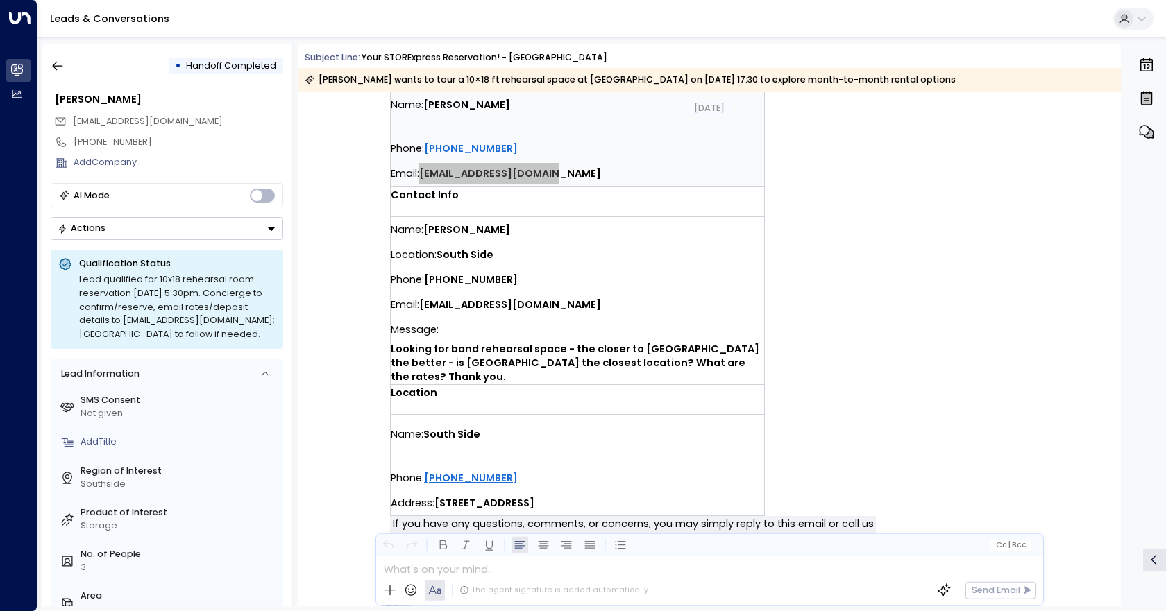
scroll to position [347, 0]
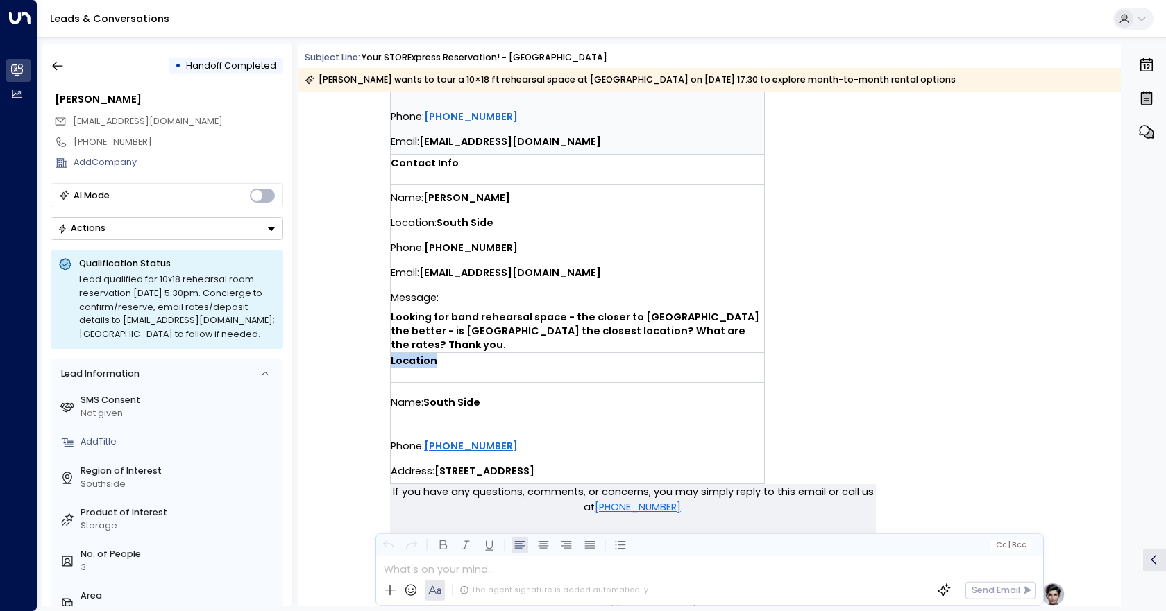
click at [448, 353] on td "Location Name: [GEOGRAPHIC_DATA] Phone: [PHONE_NUMBER] Address: [STREET_ADDRESS]" at bounding box center [578, 418] width 374 height 131
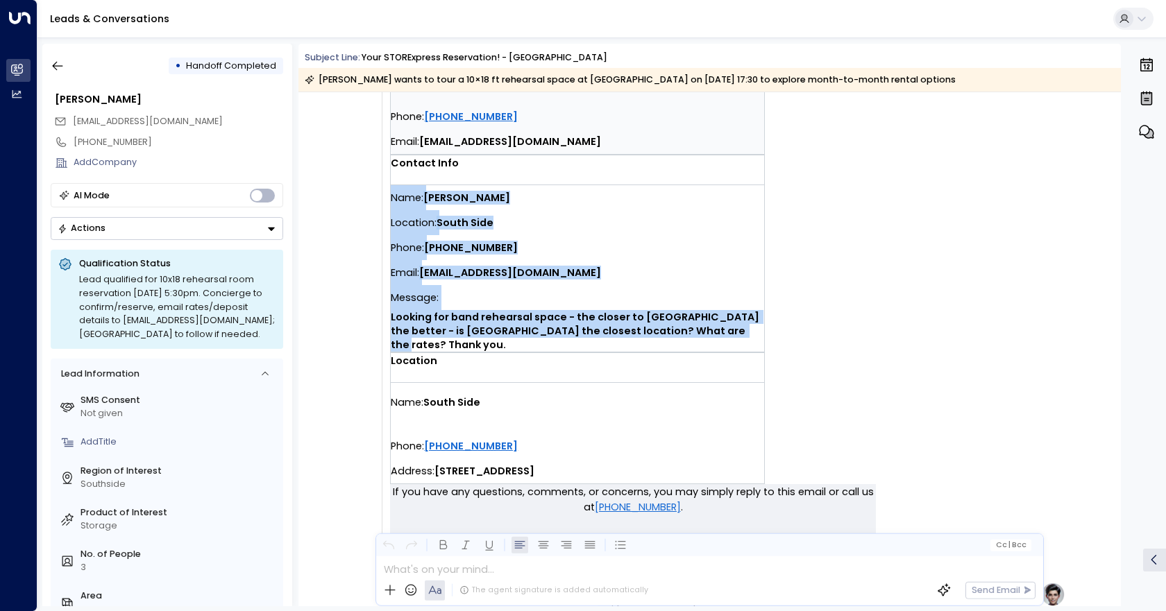
drag, startPoint x: 709, startPoint y: 332, endPoint x: 389, endPoint y: 201, distance: 345.7
click at [391, 201] on div "Name: [PERSON_NAME] Location: [GEOGRAPHIC_DATA] Phone: [PHONE_NUMBER] Email: [E…" at bounding box center [577, 268] width 373 height 167
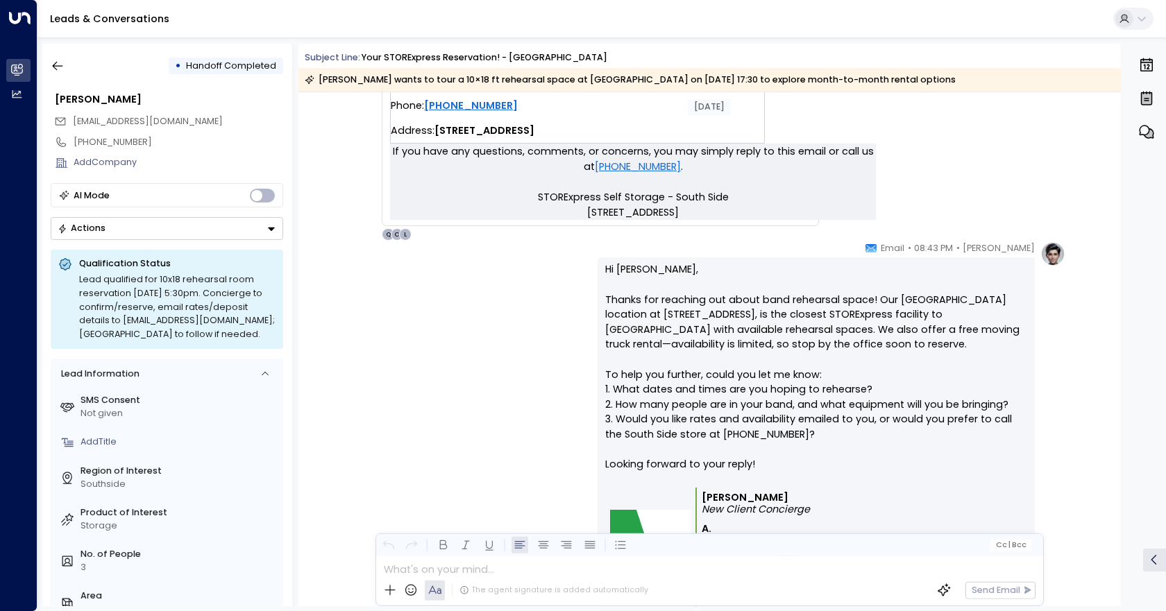
scroll to position [763, 0]
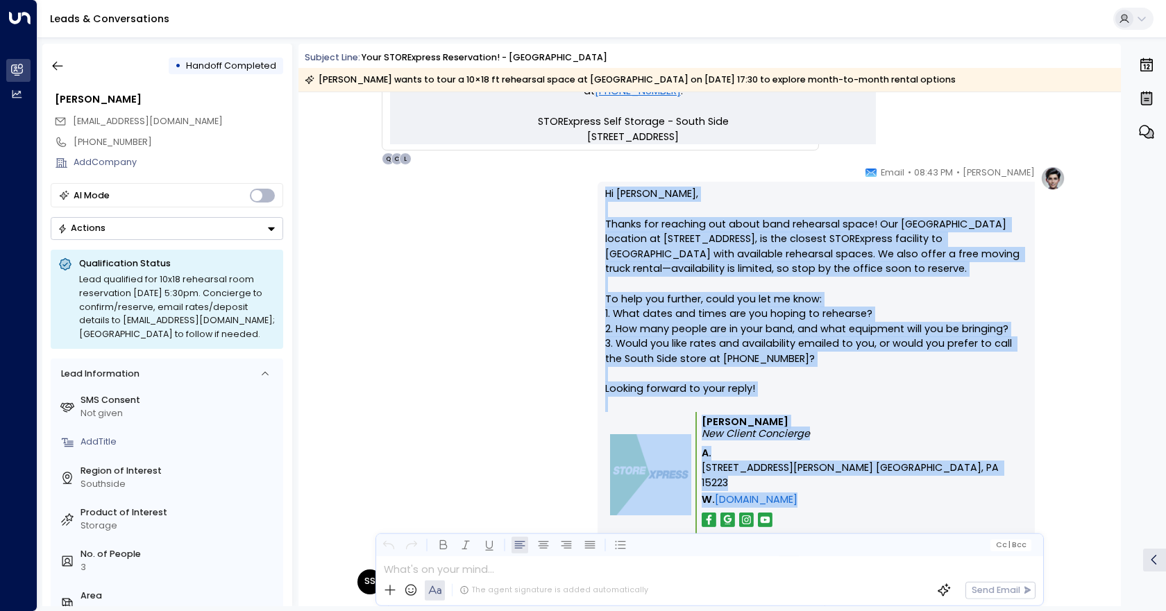
drag, startPoint x: 919, startPoint y: 511, endPoint x: 597, endPoint y: 197, distance: 448.9
click at [597, 197] on div "Hi [PERSON_NAME], Thanks for reaching out about band rehearsal space! Our [GEOG…" at bounding box center [815, 376] width 437 height 389
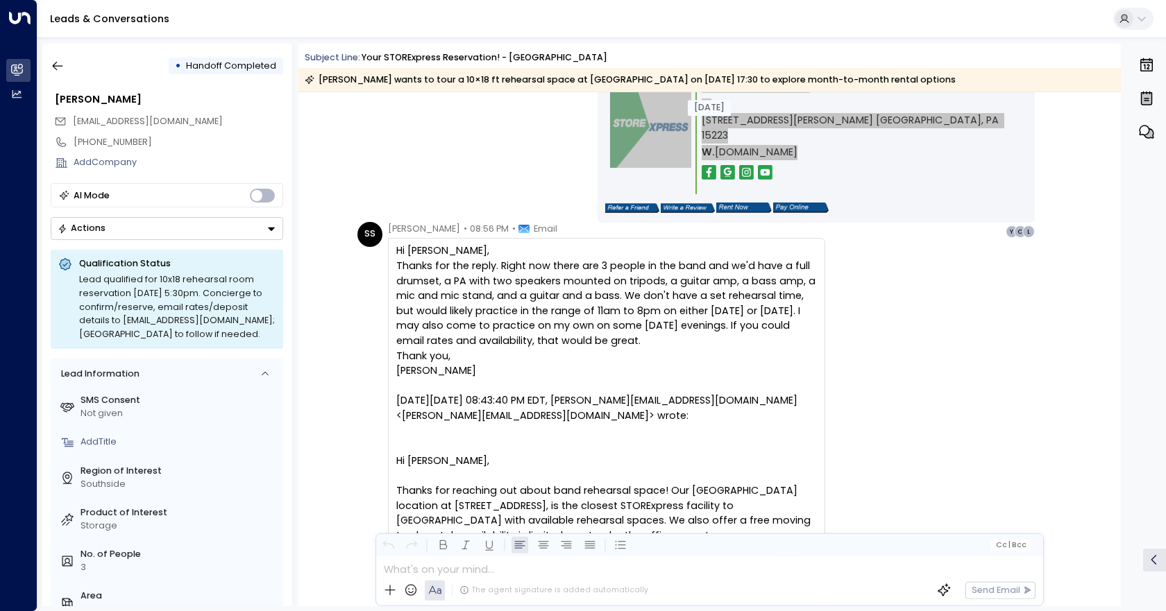
scroll to position [1110, 0]
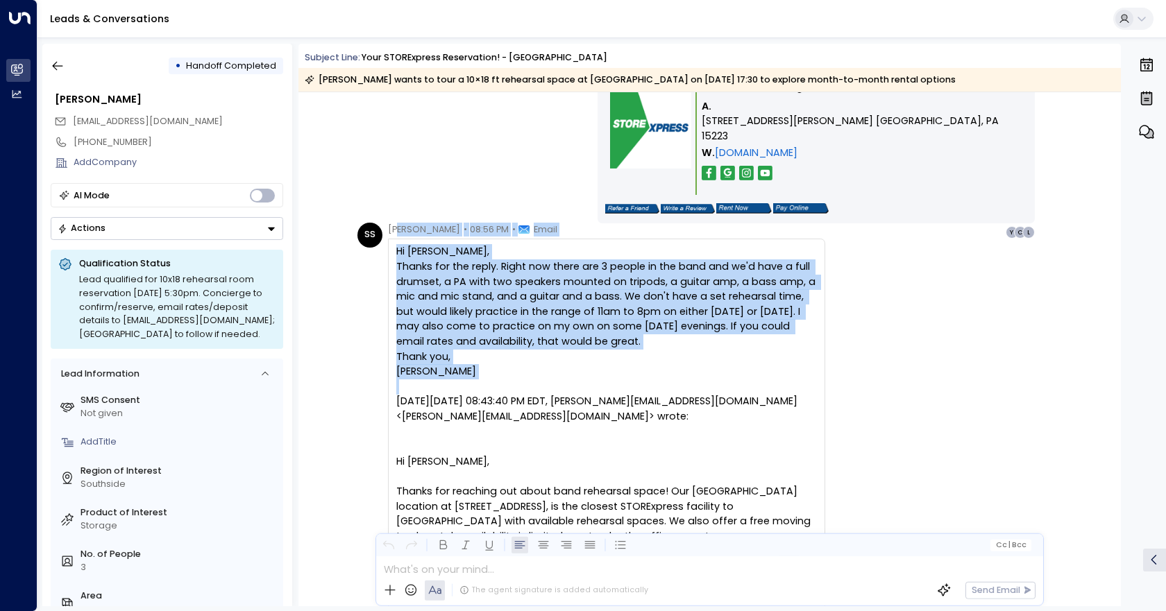
drag, startPoint x: 514, startPoint y: 387, endPoint x: 396, endPoint y: 230, distance: 196.8
click at [396, 230] on div "[PERSON_NAME] • 08:56 PM • Email Hi [PERSON_NAME], Thanks for the reply. Right …" at bounding box center [606, 538] width 437 height 631
click at [664, 335] on div "Thanks for the reply. Right now there are 3 people in the band and we'd have a …" at bounding box center [606, 304] width 420 height 90
drag, startPoint x: 476, startPoint y: 386, endPoint x: 384, endPoint y: 228, distance: 182.8
click at [384, 228] on div "SS [PERSON_NAME] • 08:56 PM • Email Hi [PERSON_NAME], Thanks for the reply. Rig…" at bounding box center [591, 538] width 468 height 631
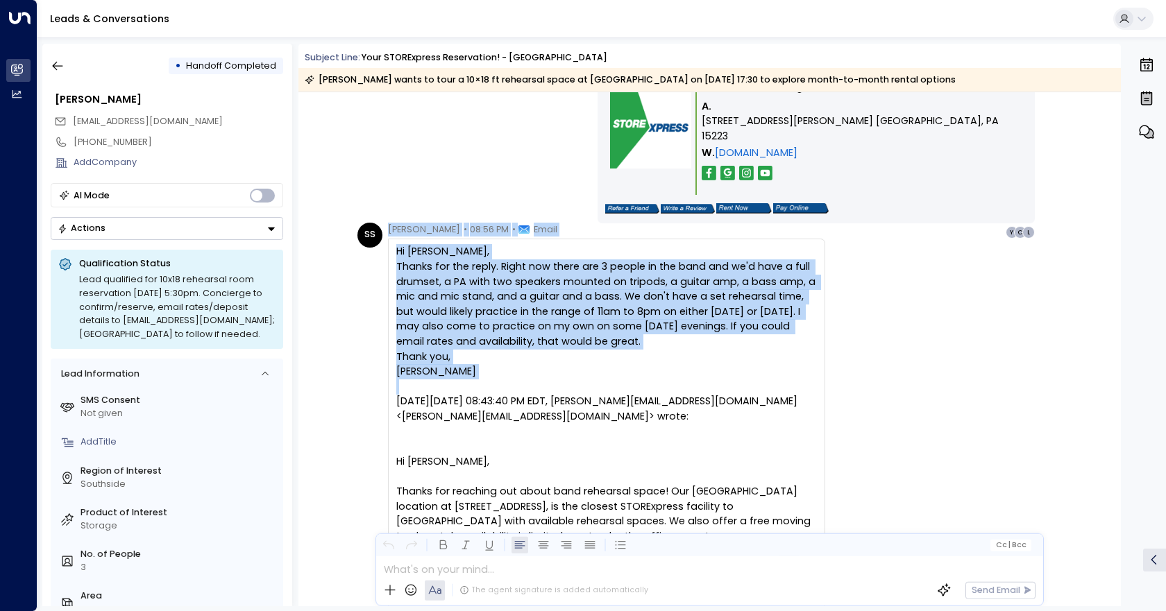
click at [782, 369] on div "[PERSON_NAME]" at bounding box center [606, 371] width 420 height 15
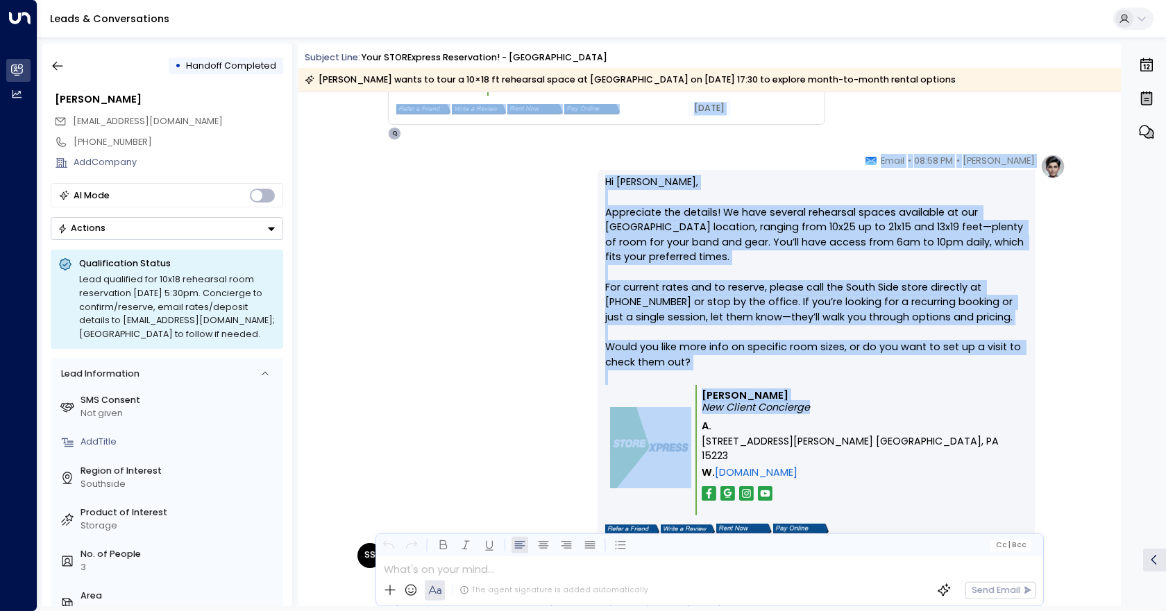
scroll to position [1798, 0]
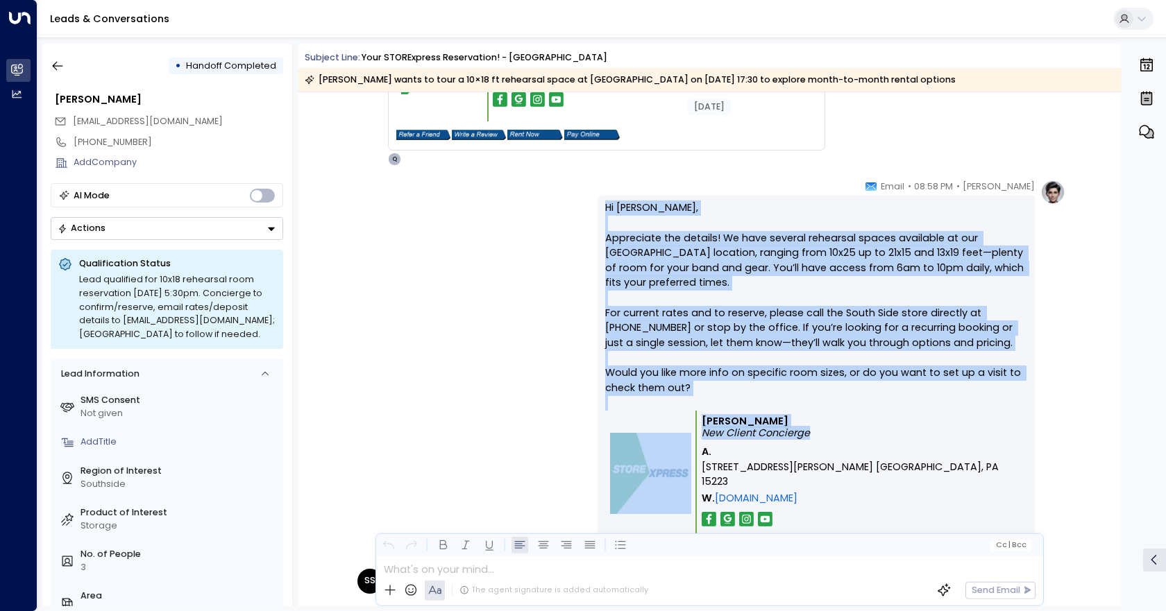
drag, startPoint x: 920, startPoint y: 375, endPoint x: 586, endPoint y: 210, distance: 372.0
click at [586, 210] on div "[PERSON_NAME] • 08:58 PM • Email Hi [PERSON_NAME], Appreciate the details! We h…" at bounding box center [709, 382] width 712 height 405
click at [839, 351] on p "Hi [PERSON_NAME], Appreciate the details! We have several rehearsal spaces avai…" at bounding box center [816, 306] width 422 height 210
drag, startPoint x: 881, startPoint y: 457, endPoint x: 602, endPoint y: 205, distance: 376.3
click at [602, 205] on div "Hi [PERSON_NAME], Appreciate the details! We have several rehearsal spaces avai…" at bounding box center [815, 382] width 437 height 373
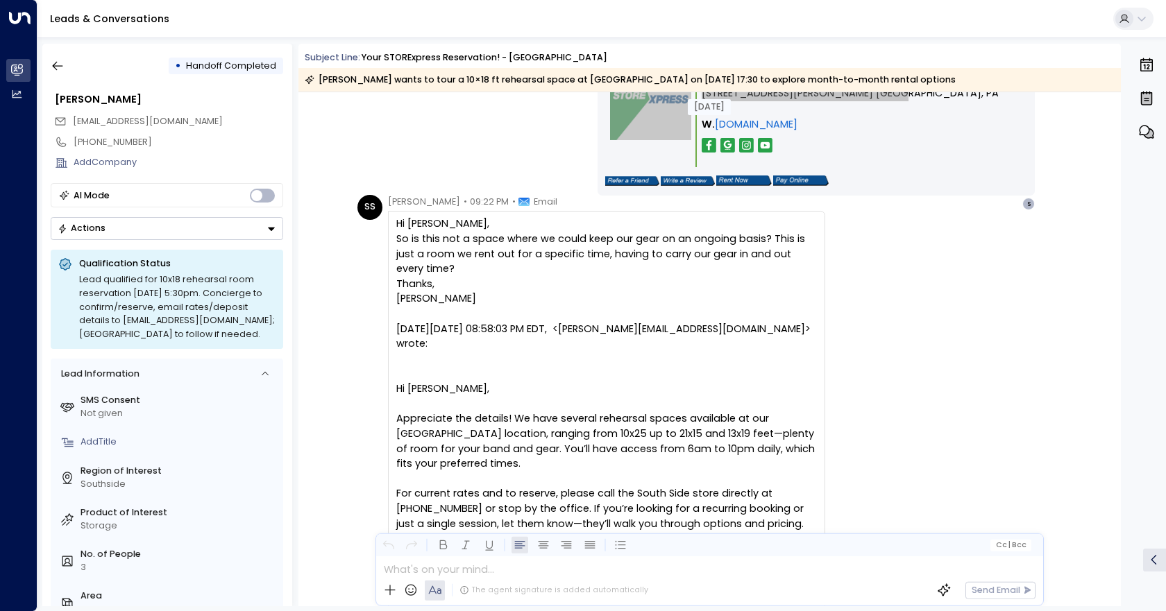
scroll to position [2215, 0]
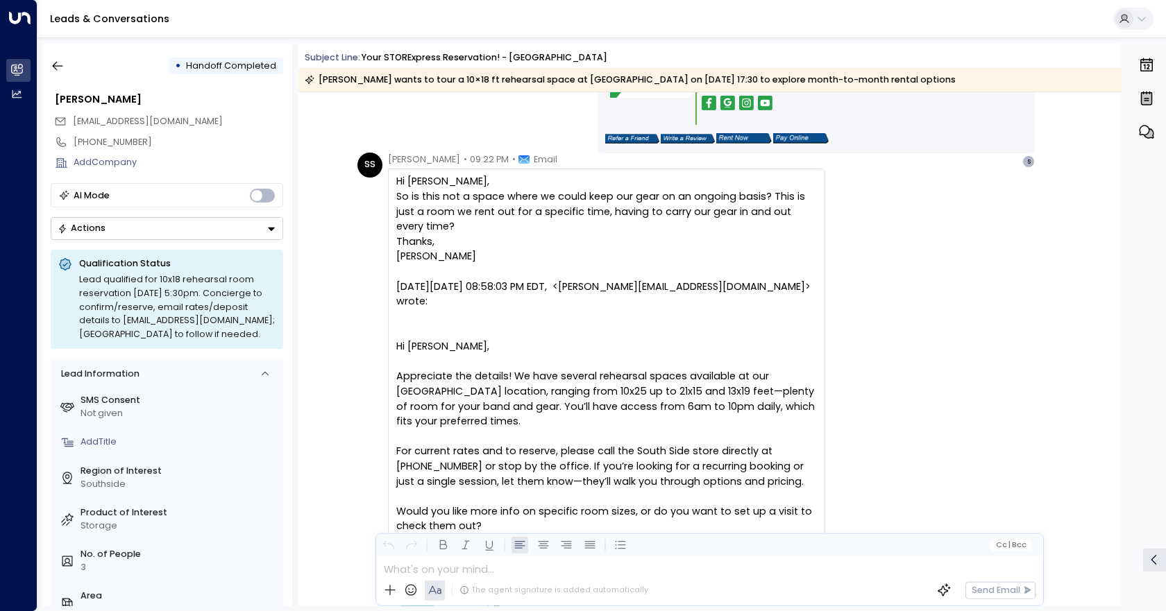
click at [482, 219] on div "So is this not a space where we could keep our gear on an ongoing basis? This i…" at bounding box center [606, 211] width 420 height 45
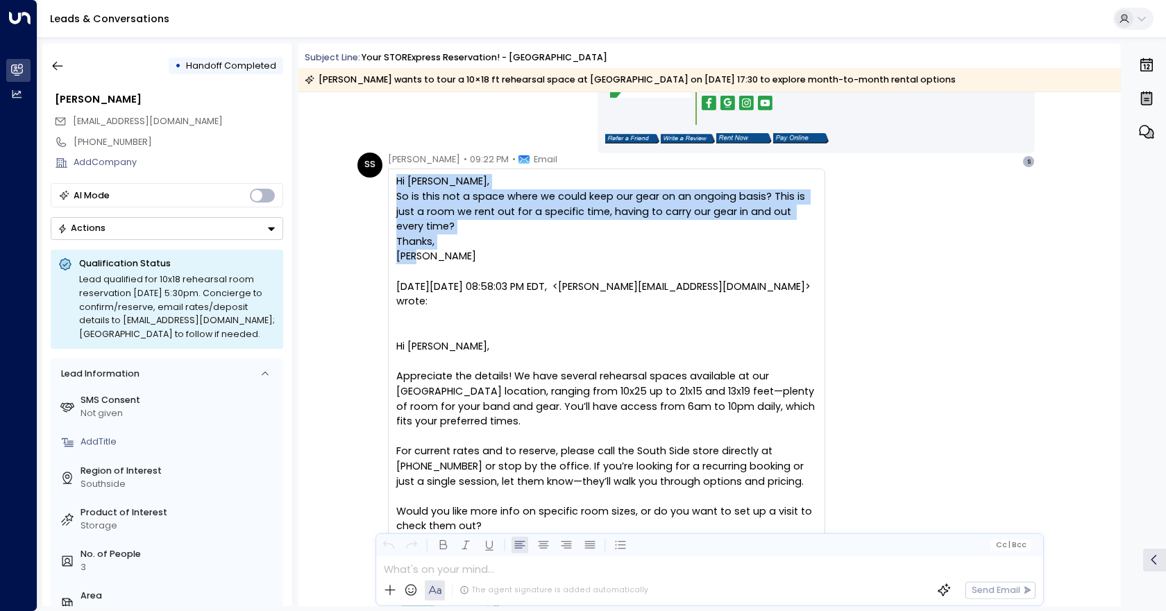
drag, startPoint x: 457, startPoint y: 261, endPoint x: 389, endPoint y: 172, distance: 112.3
click at [389, 172] on div "Hi [PERSON_NAME], So is this not a space where we could keep our gear on an ong…" at bounding box center [606, 446] width 437 height 555
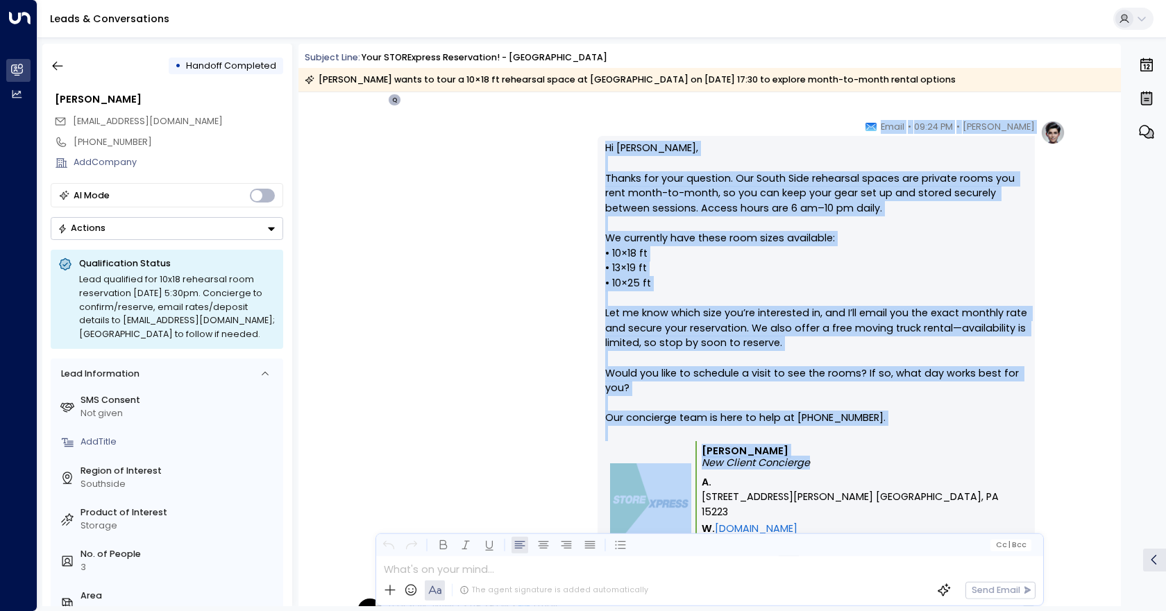
scroll to position [2775, 0]
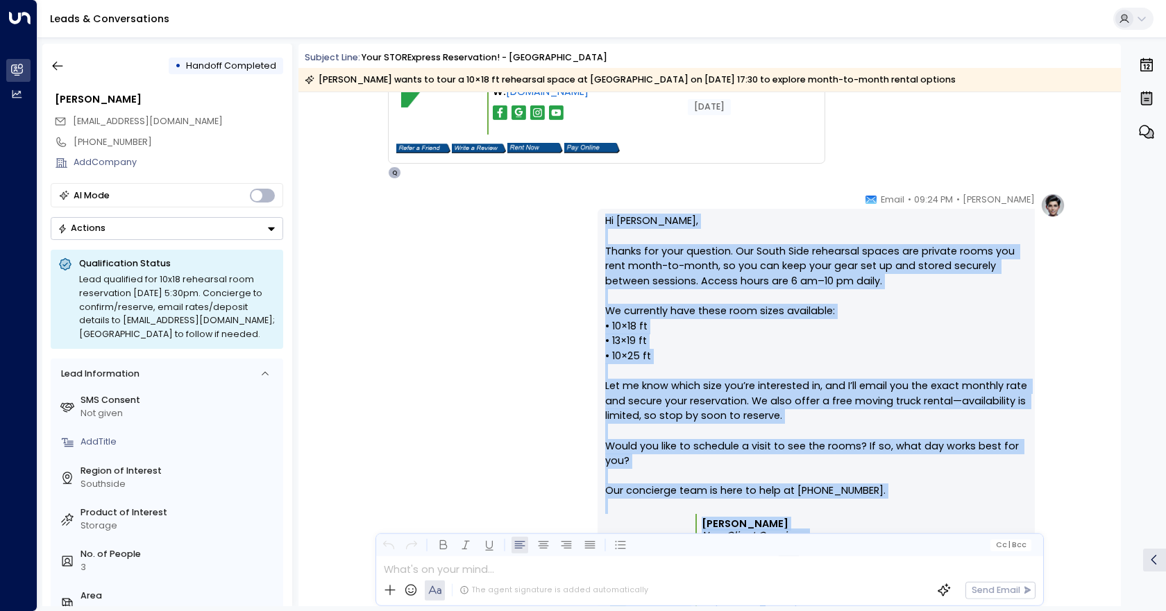
drag, startPoint x: 880, startPoint y: 413, endPoint x: 593, endPoint y: 196, distance: 359.7
click at [593, 196] on div "[PERSON_NAME] • 09:24 PM • Email Hi [PERSON_NAME], Thanks for your question. Ou…" at bounding box center [709, 440] width 712 height 495
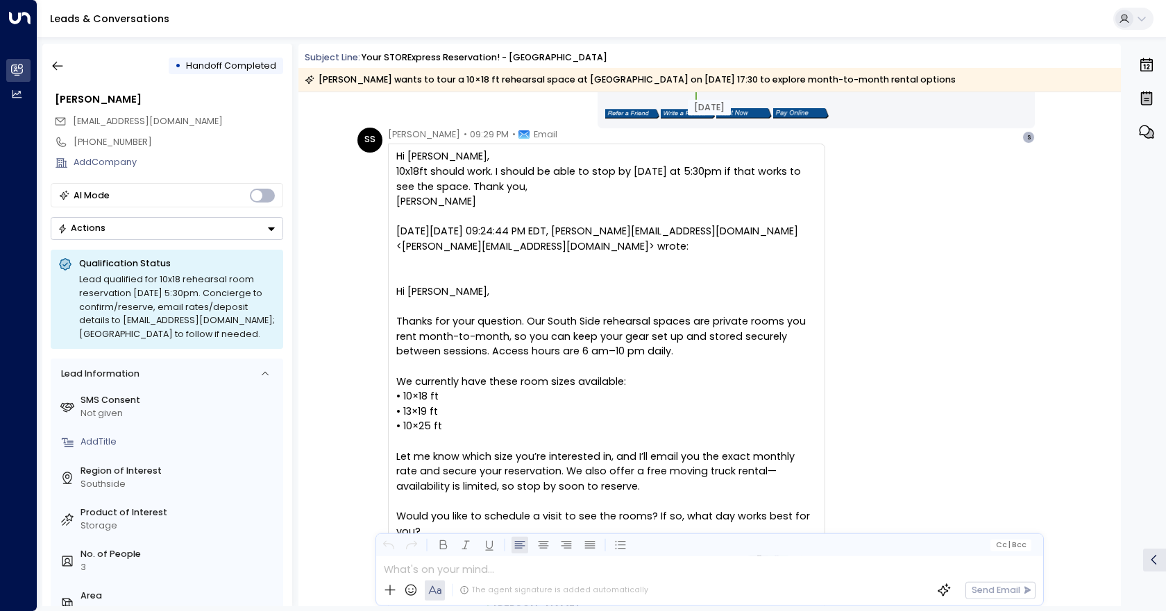
scroll to position [3330, 0]
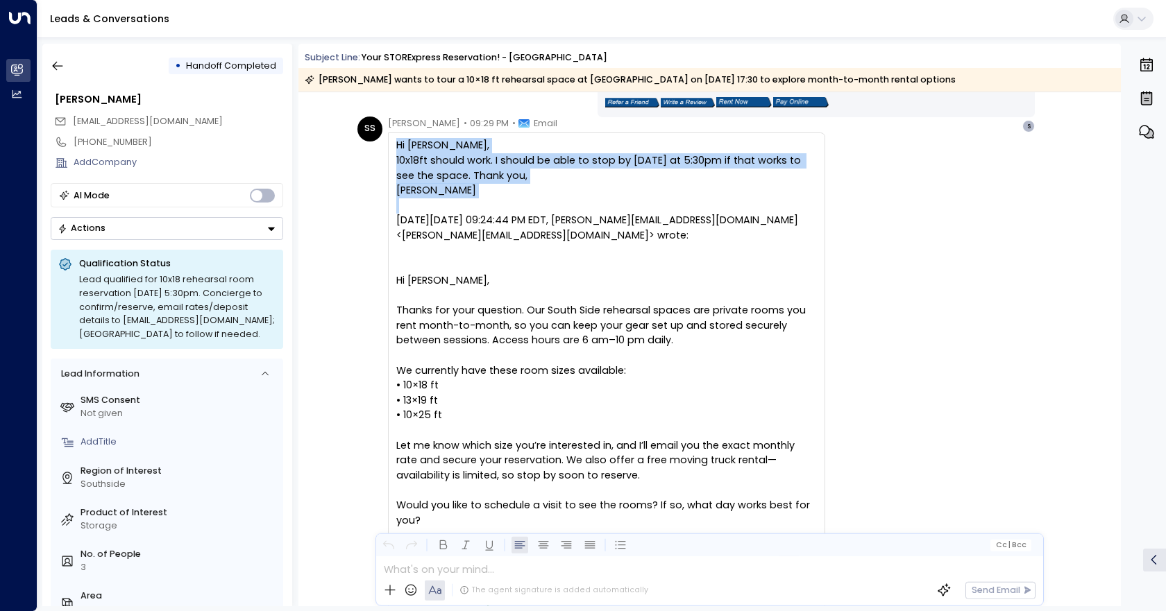
drag, startPoint x: 451, startPoint y: 205, endPoint x: 389, endPoint y: 148, distance: 83.5
click at [389, 148] on div "Hi [PERSON_NAME], 10x18ft should work. I should be able to stop by [DATE] at 5:…" at bounding box center [606, 440] width 437 height 615
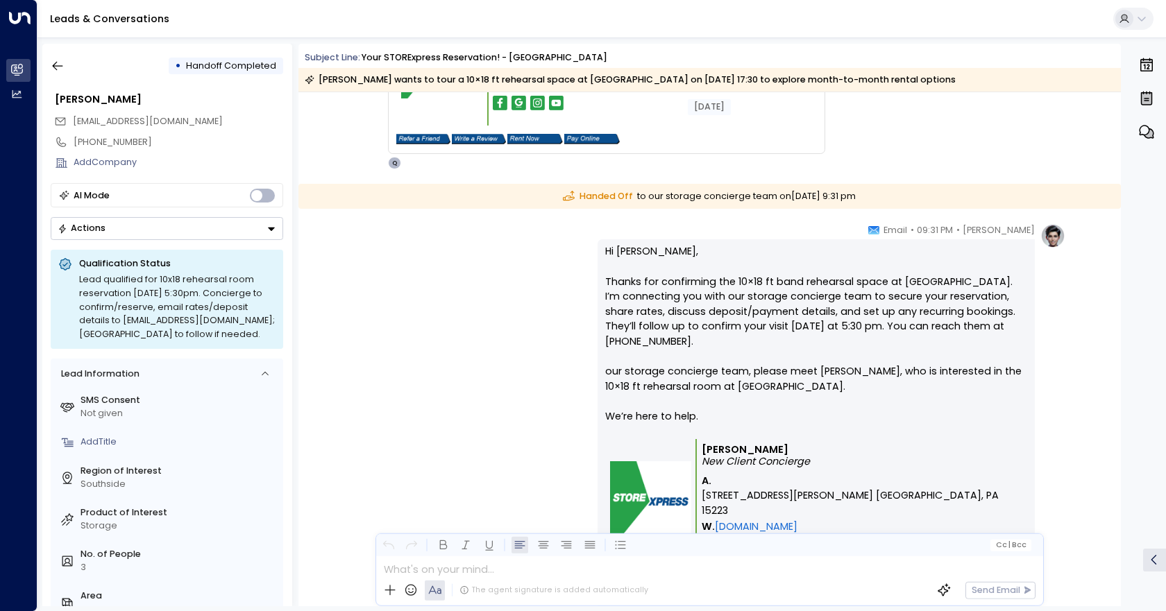
scroll to position [3954, 0]
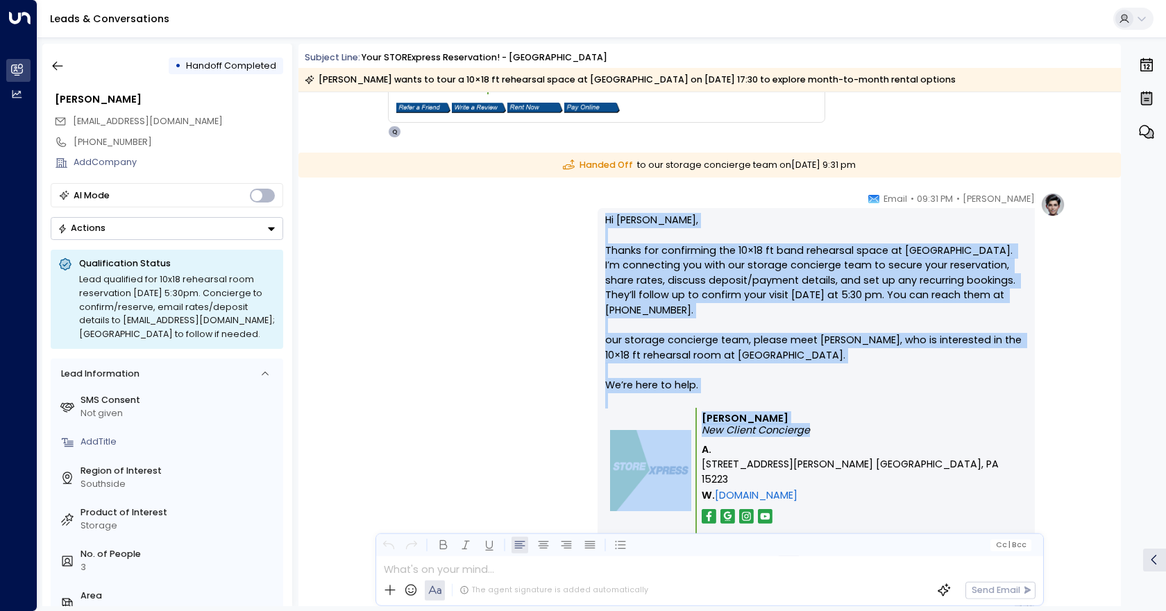
drag, startPoint x: 834, startPoint y: 427, endPoint x: 556, endPoint y: 209, distance: 353.4
click at [556, 209] on div "[PERSON_NAME] • 09:31 PM • Email Hi [PERSON_NAME], Thanks for confirming the 10…" at bounding box center [709, 402] width 712 height 420
drag, startPoint x: 1119, startPoint y: 375, endPoint x: 756, endPoint y: 289, distance: 372.9
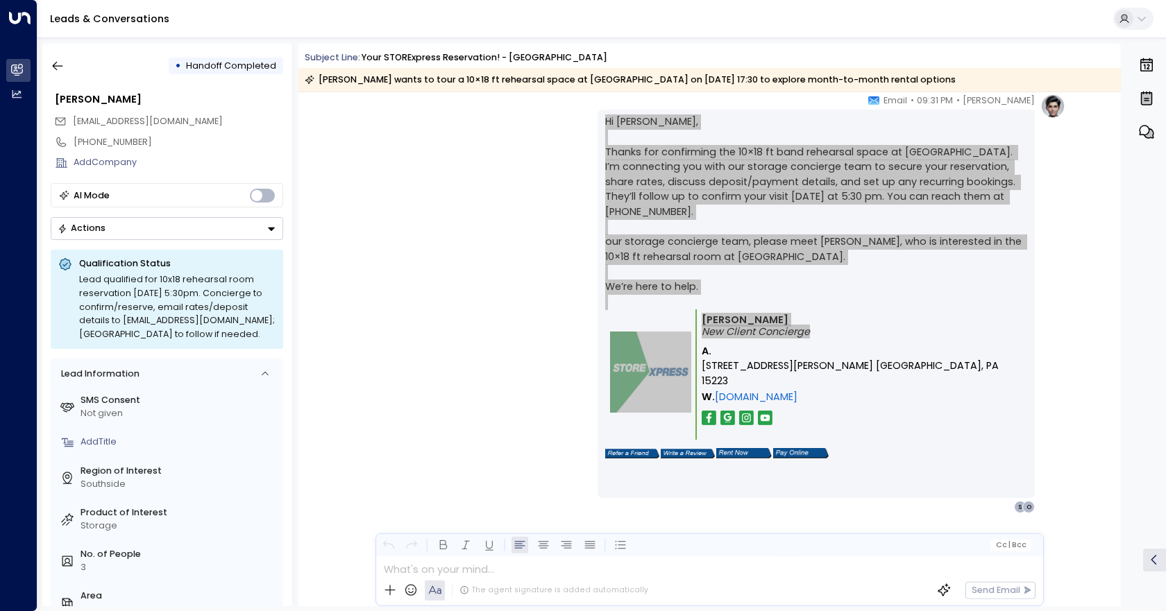
scroll to position [4055, 0]
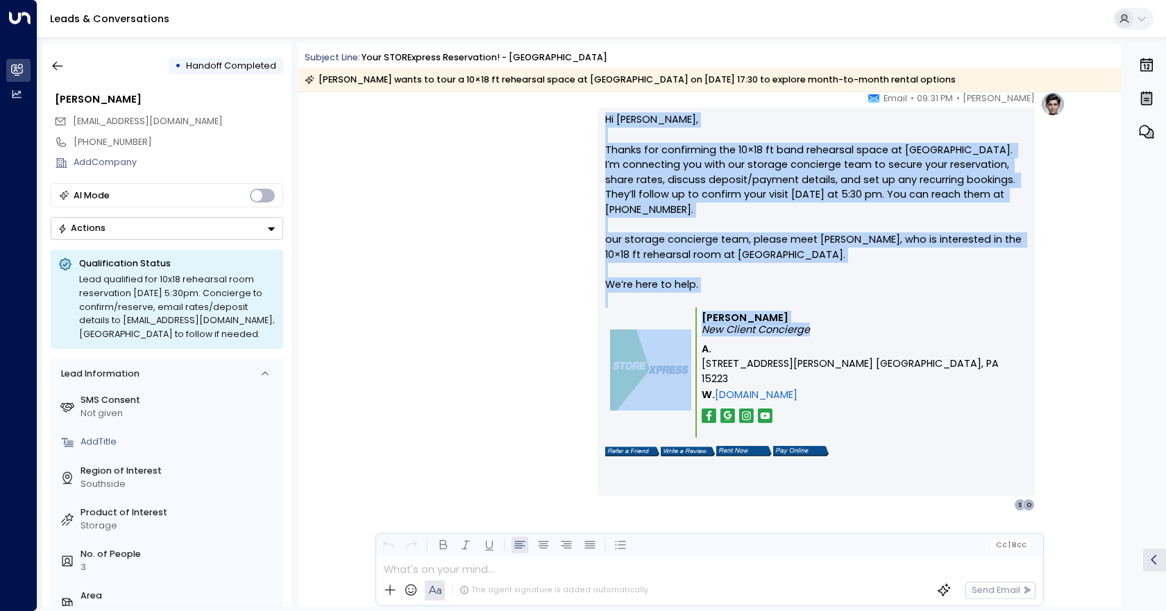
click at [948, 289] on p "Hi [PERSON_NAME], Thanks for confirming the 10×18 ft band rehearsal space at [G…" at bounding box center [816, 209] width 422 height 195
click at [937, 275] on p "Hi [PERSON_NAME], Thanks for confirming the 10×18 ft band rehearsal space at [G…" at bounding box center [816, 209] width 422 height 195
click at [938, 273] on p "Hi [PERSON_NAME], Thanks for confirming the 10×18 ft band rehearsal space at [G…" at bounding box center [816, 209] width 422 height 195
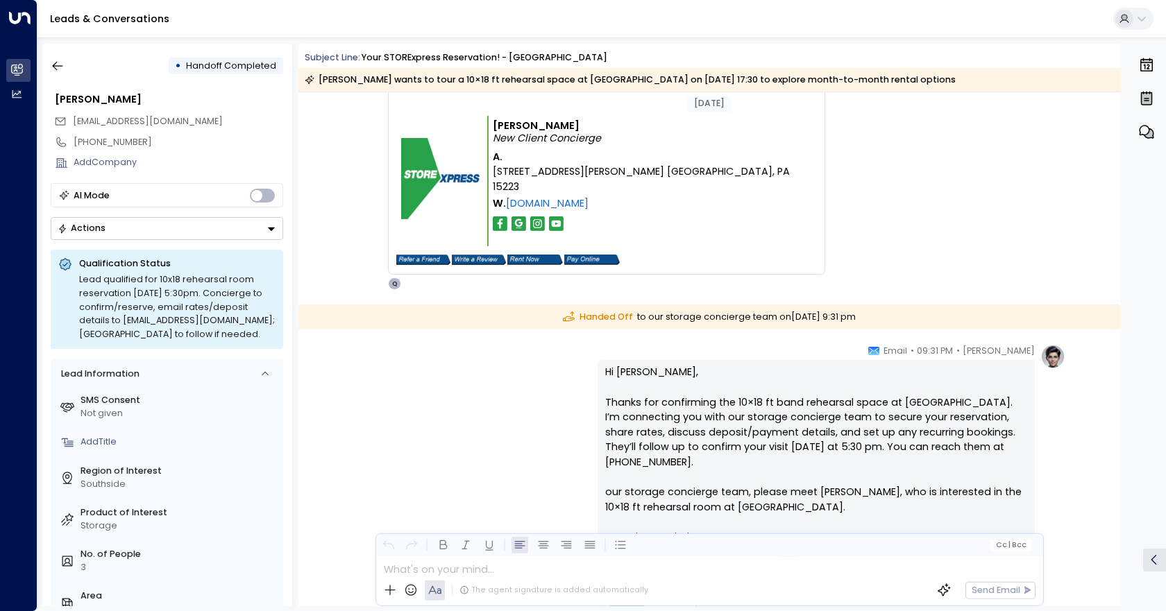
scroll to position [3847, 0]
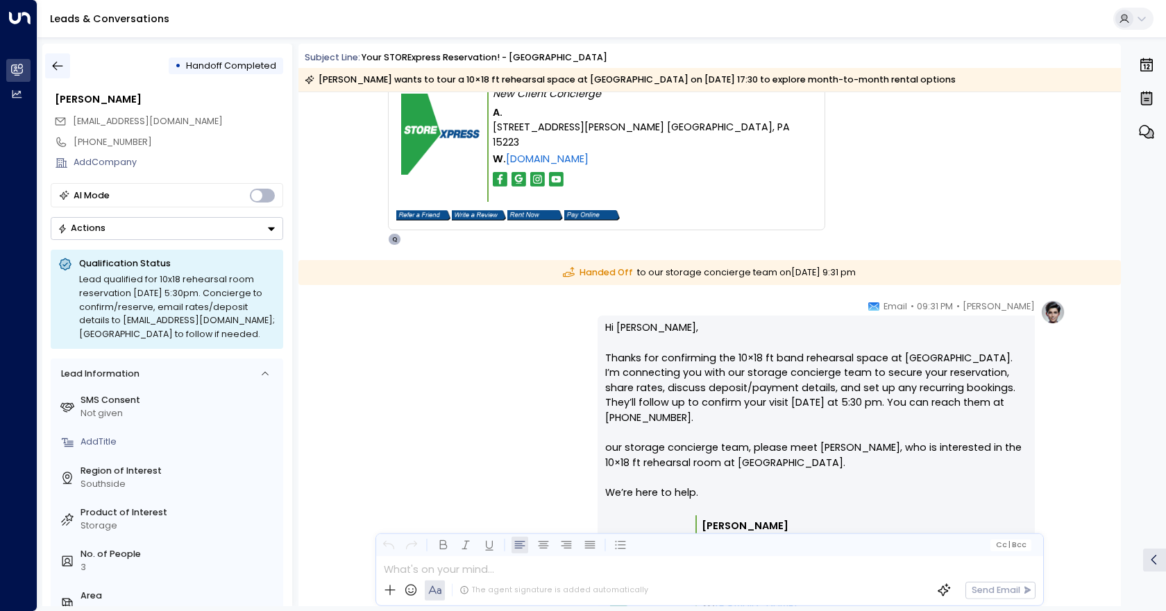
click at [60, 67] on icon "button" at bounding box center [58, 66] width 14 height 14
